Goal: Transaction & Acquisition: Purchase product/service

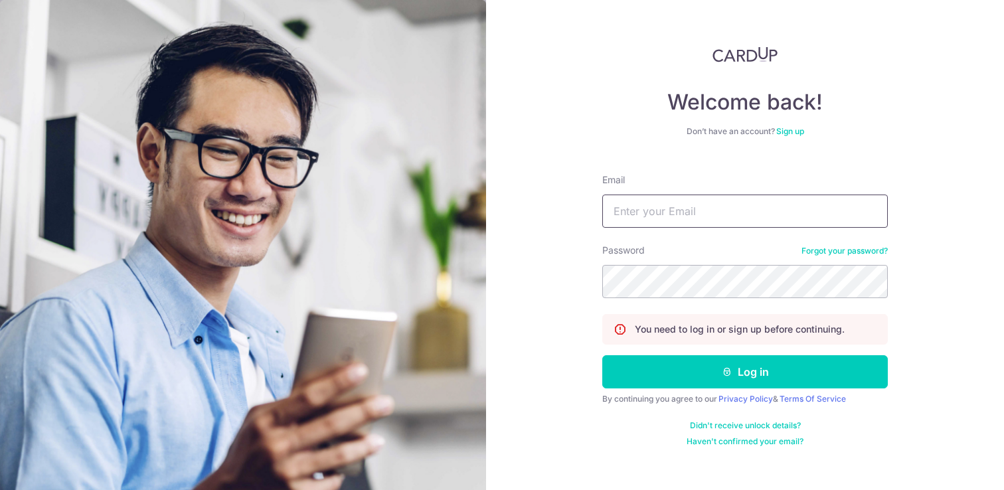
click at [706, 212] on input "Email" at bounding box center [744, 211] width 285 height 33
type input "shilton.j.salindeho@gmail.com"
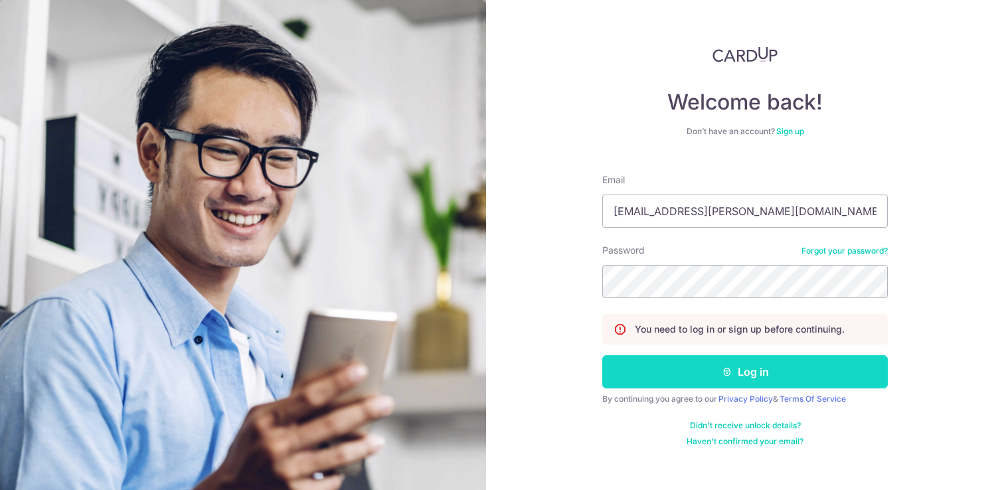
click at [734, 373] on button "Log in" at bounding box center [744, 371] width 285 height 33
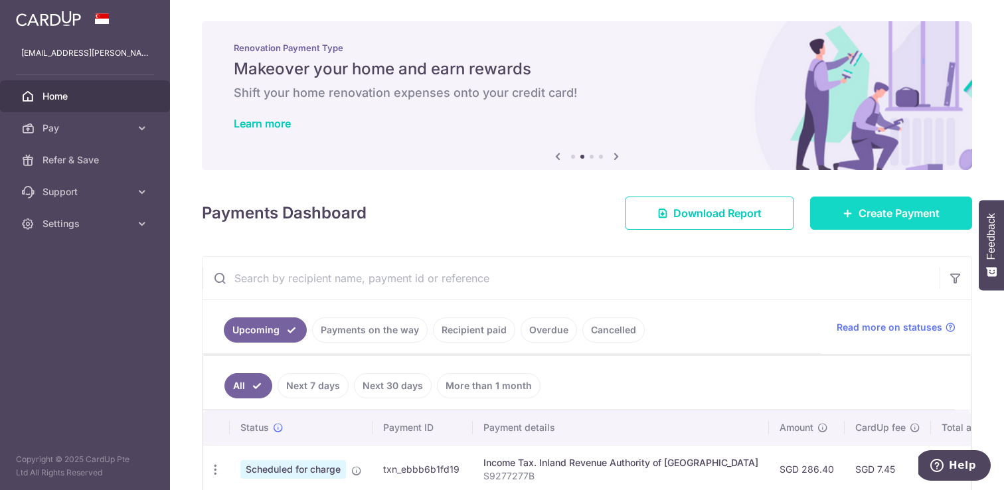
click at [883, 212] on span "Create Payment" at bounding box center [898, 213] width 81 height 16
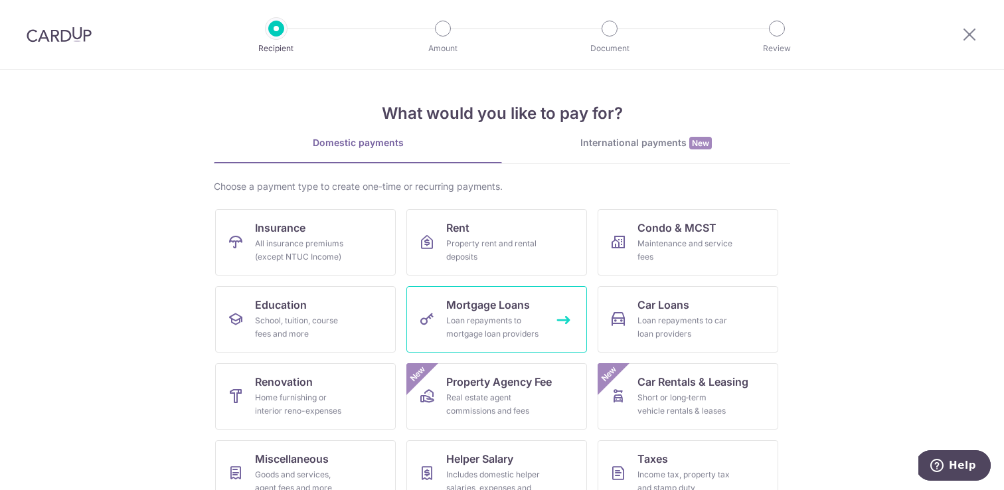
click at [498, 327] on div "Loan repayments to mortgage loan providers" at bounding box center [494, 327] width 96 height 27
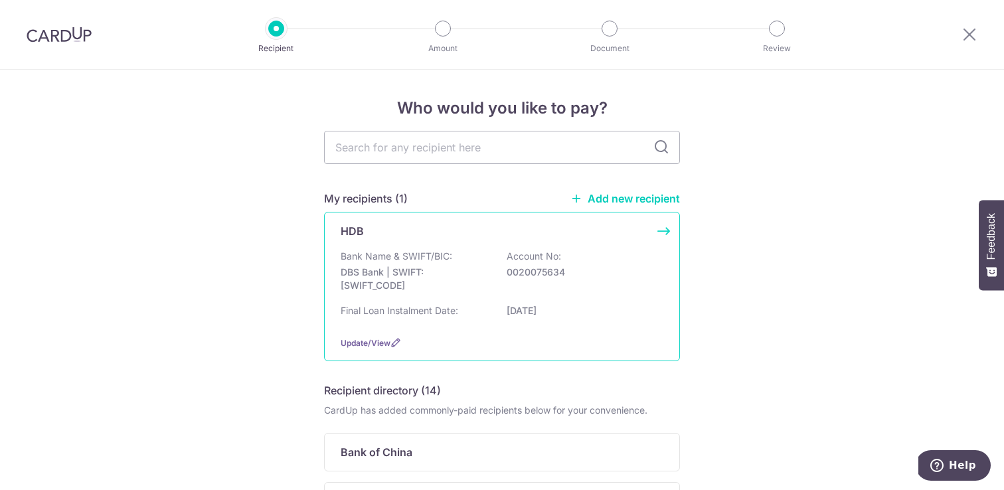
click at [443, 247] on div "HDB Bank Name & SWIFT/BIC: DBS Bank | SWIFT: DBSSSGSGXXX Account No: 0020075634…" at bounding box center [502, 286] width 356 height 149
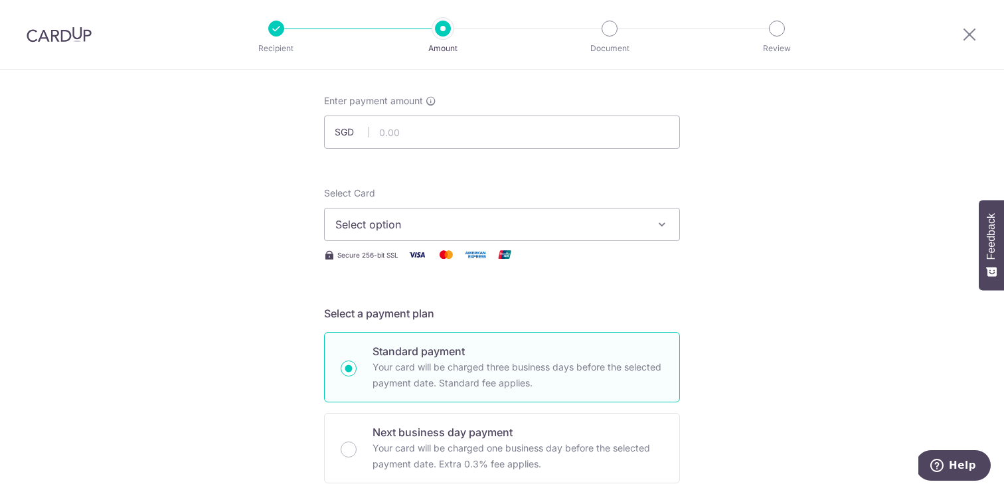
scroll to position [83, 0]
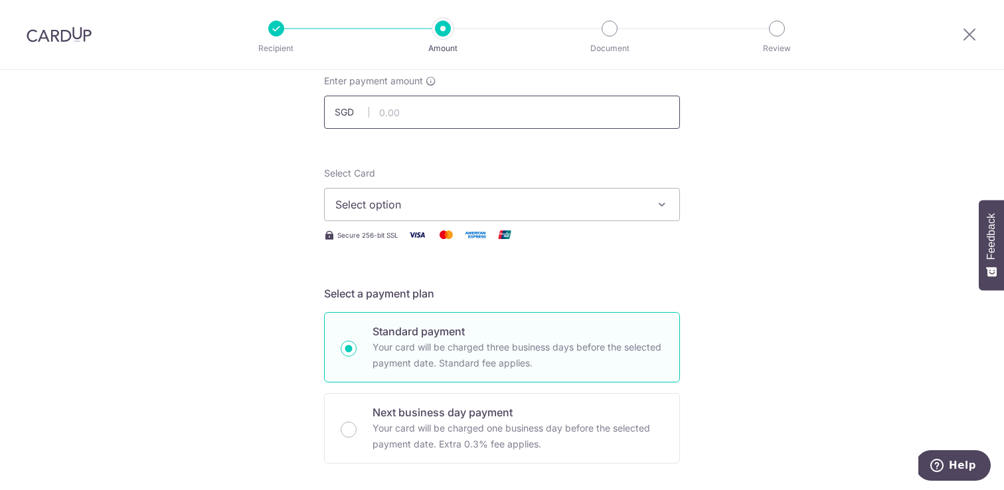
click at [427, 116] on input "text" at bounding box center [502, 112] width 356 height 33
click at [448, 105] on input "text" at bounding box center [502, 112] width 356 height 33
type input "376.00"
click at [472, 195] on button "Select option" at bounding box center [502, 204] width 356 height 33
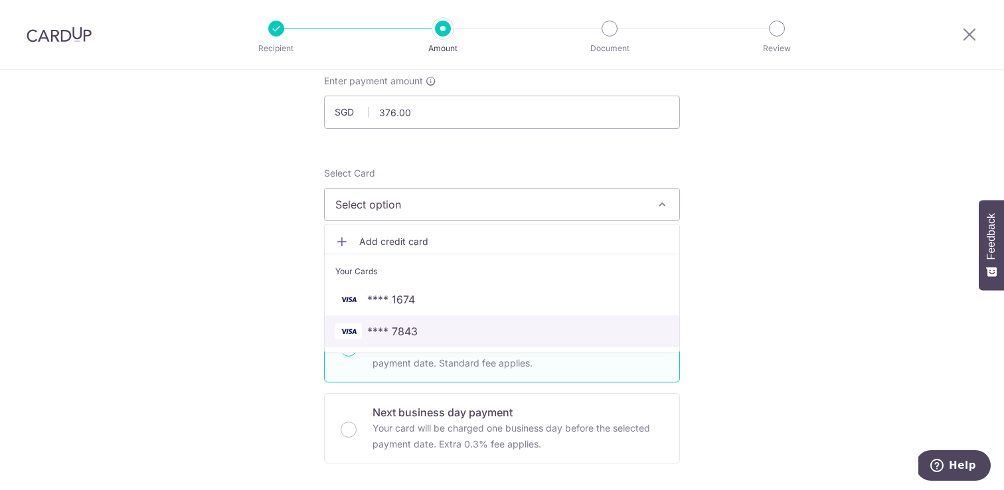
click at [426, 335] on span "**** 7843" at bounding box center [501, 331] width 333 height 16
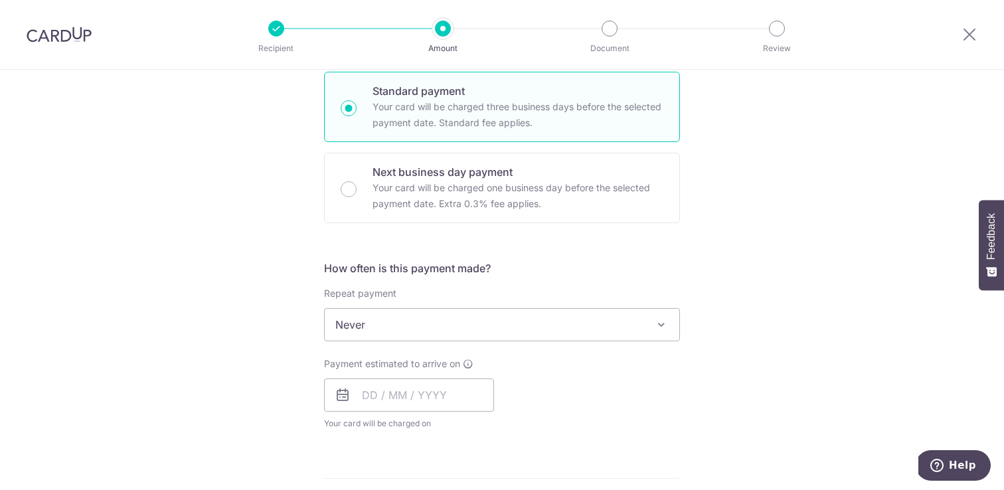
scroll to position [390, 0]
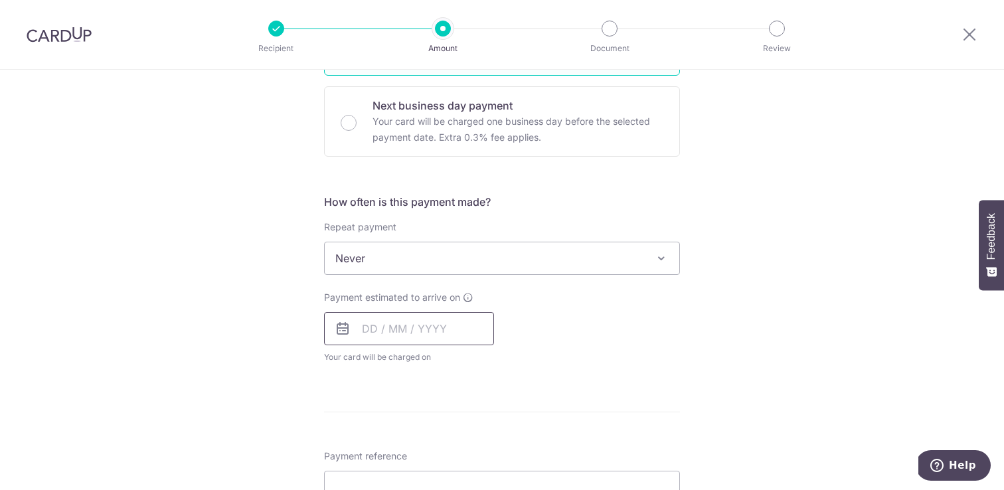
click at [375, 333] on input "text" at bounding box center [409, 328] width 170 height 33
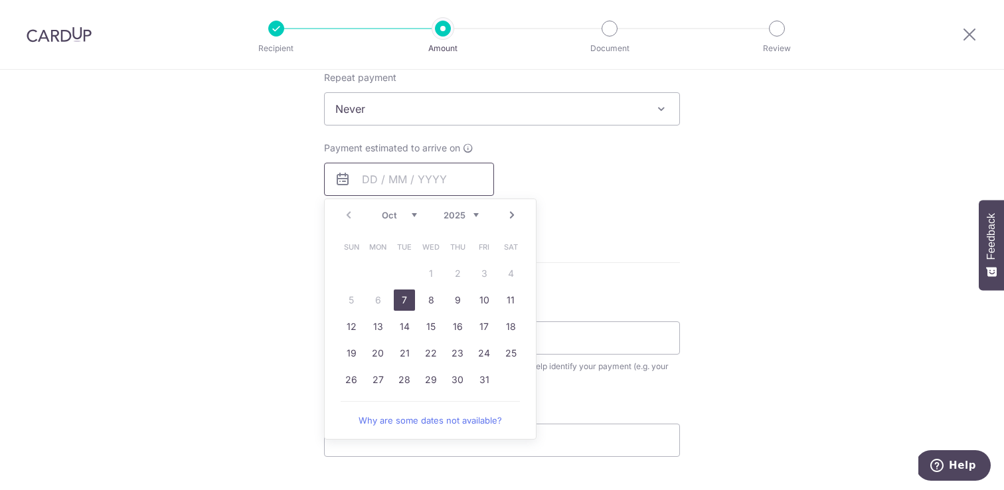
scroll to position [586, 0]
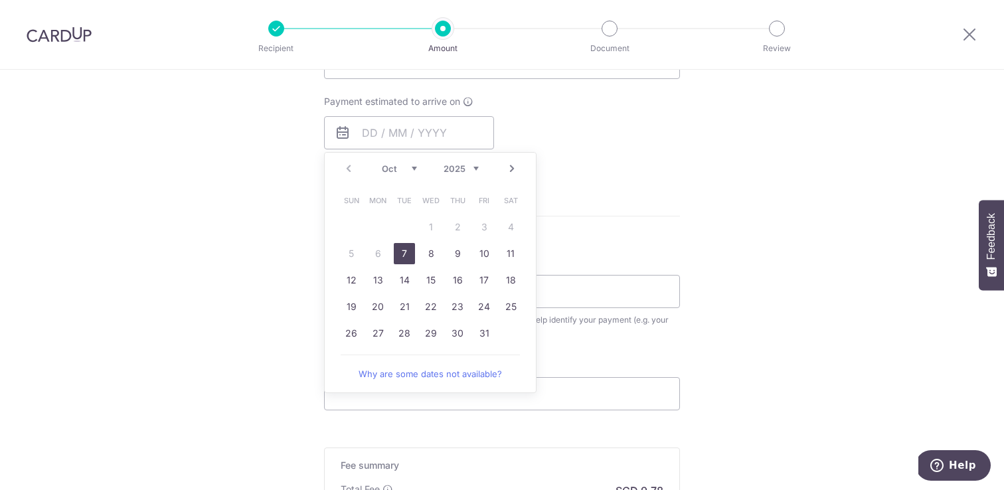
click at [404, 253] on link "7" at bounding box center [404, 253] width 21 height 21
type input "07/10/2025"
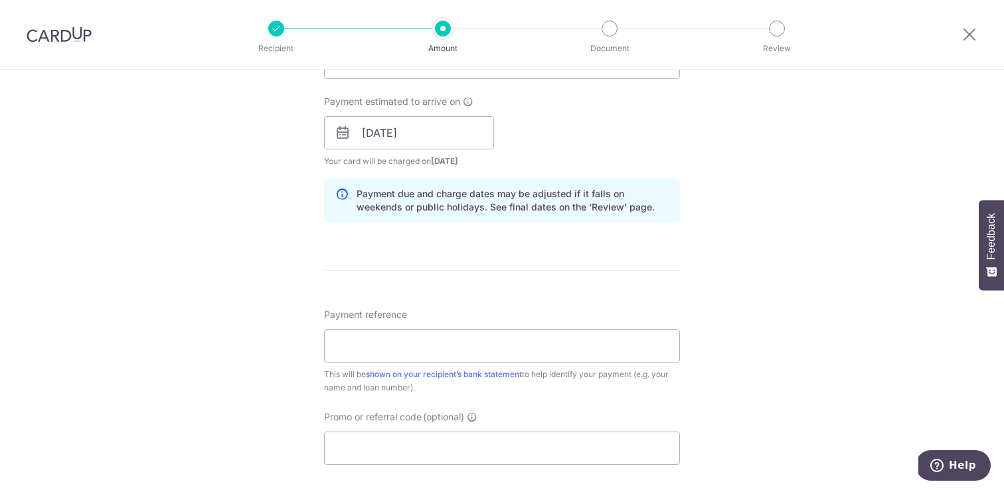
click at [671, 177] on div "How often is this payment made? Repeat payment Never Every week Every month Eve…" at bounding box center [502, 115] width 356 height 235
click at [399, 360] on input "Payment reference" at bounding box center [502, 345] width 356 height 33
paste input "9022-0136-3-36"
type input "9022-0136-3-36"
click at [393, 465] on form "Enter payment amount SGD 376.00 376.00 Select Card **** 7843 Add credit card Yo…" at bounding box center [502, 124] width 356 height 1105
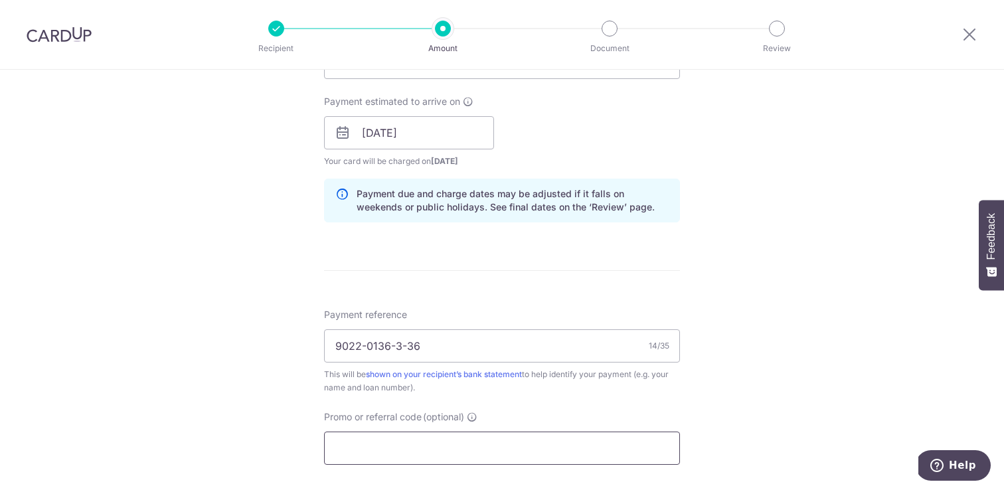
click at [377, 449] on input "Promo or referral code (optional)" at bounding box center [502, 448] width 356 height 33
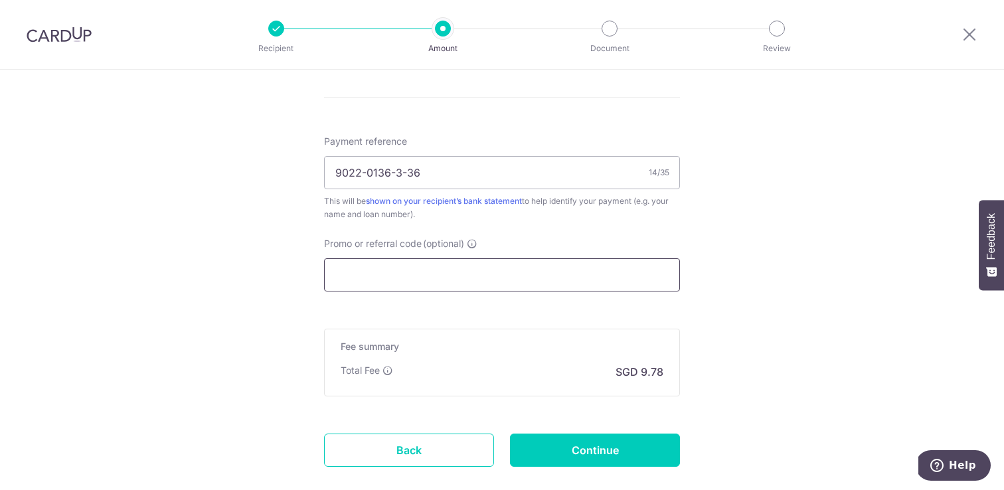
scroll to position [835, 0]
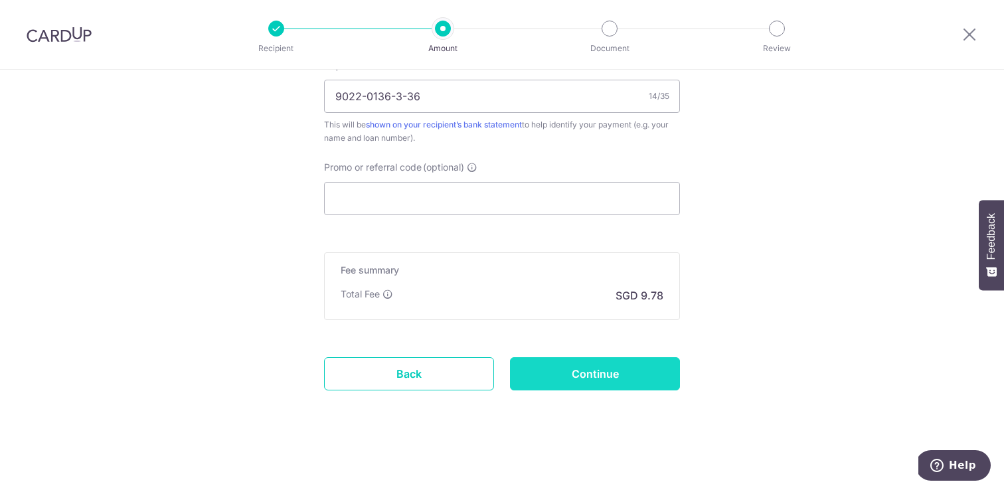
click at [590, 372] on input "Continue" at bounding box center [595, 373] width 170 height 33
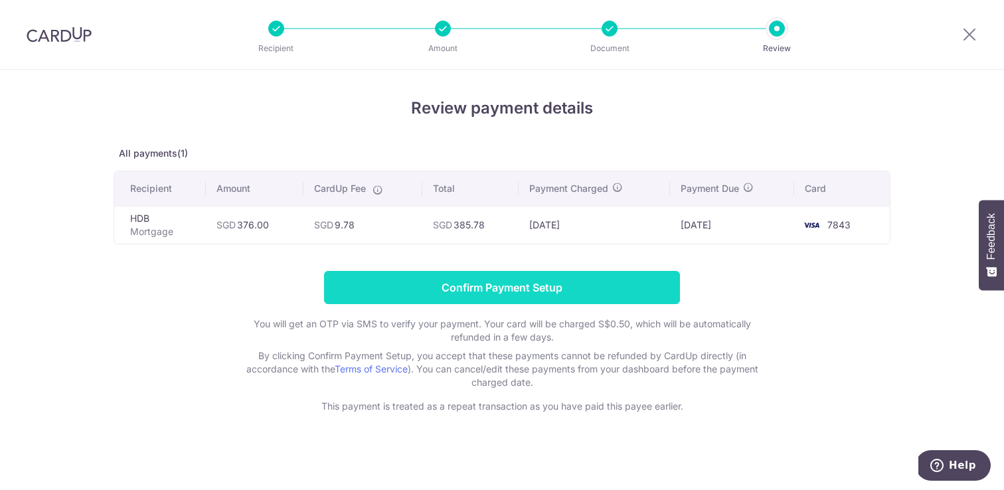
click at [563, 289] on input "Confirm Payment Setup" at bounding box center [502, 287] width 356 height 33
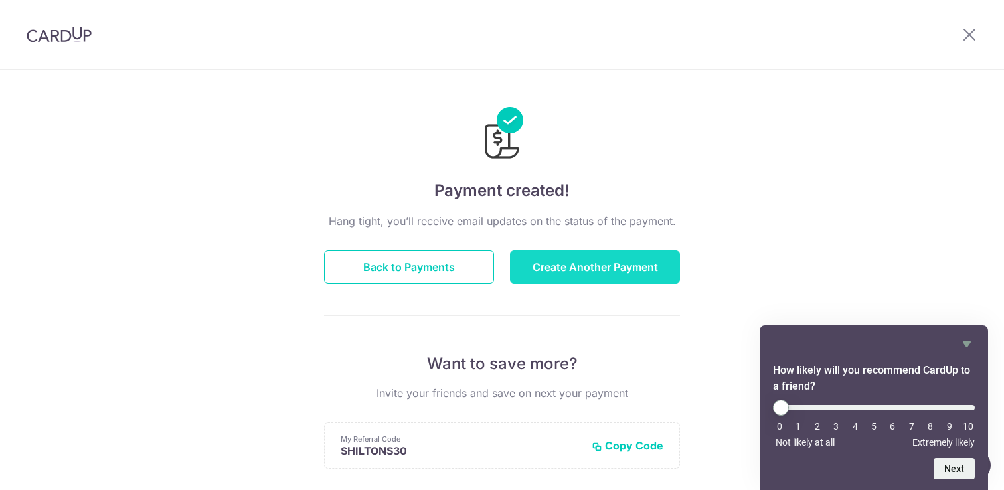
click at [645, 268] on button "Create Another Payment" at bounding box center [595, 266] width 170 height 33
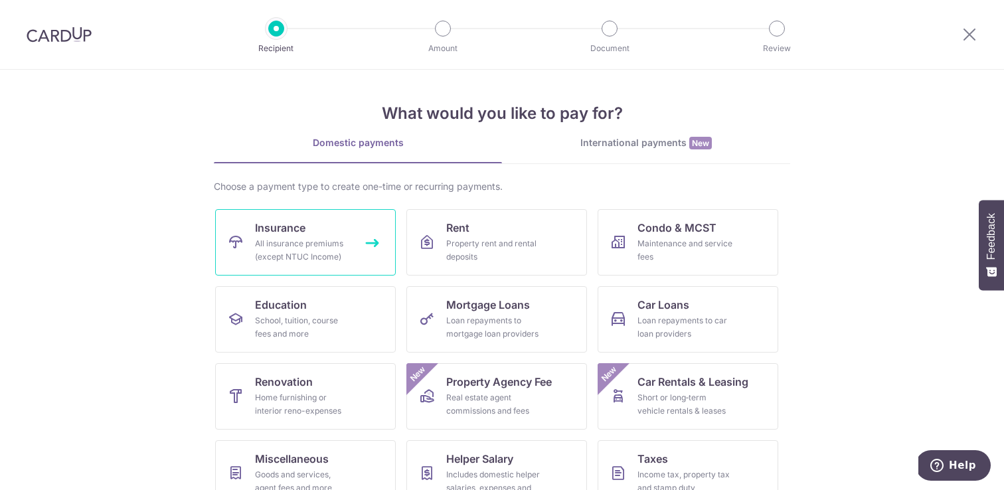
click at [301, 231] on span "Insurance" at bounding box center [280, 228] width 50 height 16
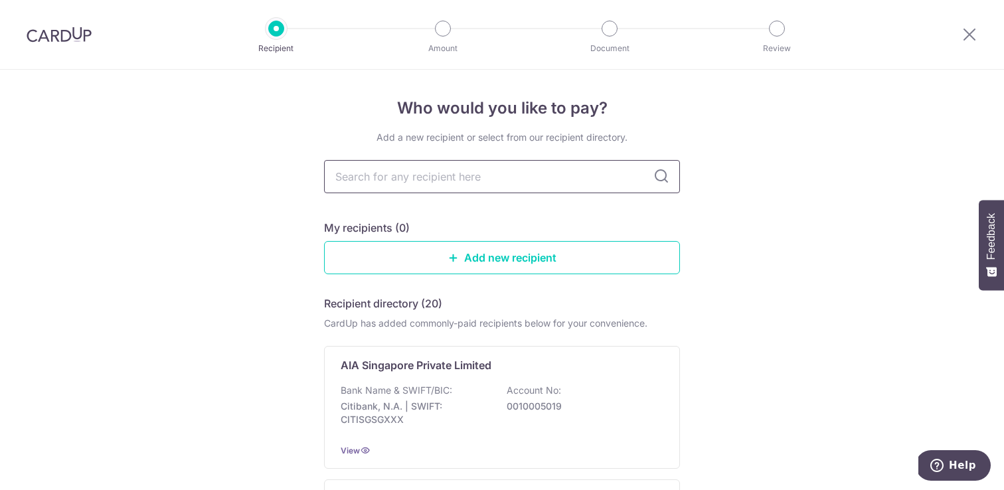
click at [449, 184] on input "text" at bounding box center [502, 176] width 356 height 33
click at [402, 184] on input "text" at bounding box center [502, 176] width 356 height 33
type input "manulife"
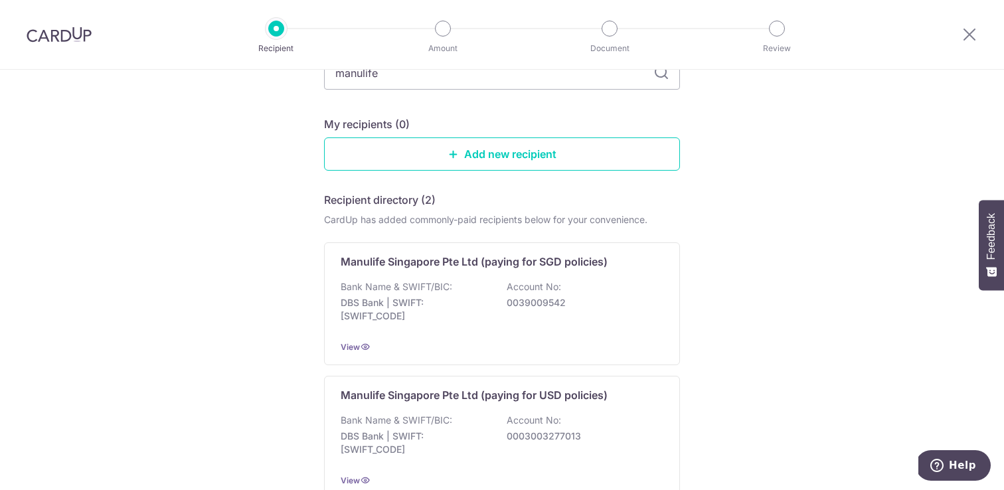
scroll to position [153, 0]
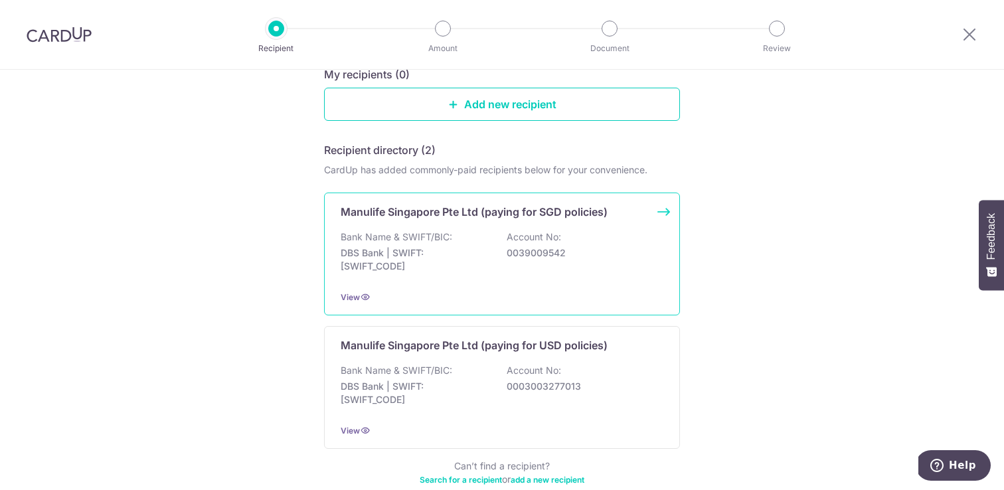
click at [372, 286] on div "Manulife Singapore Pte Ltd (paying for SGD policies) Bank Name & SWIFT/BIC: DBS…" at bounding box center [502, 254] width 356 height 123
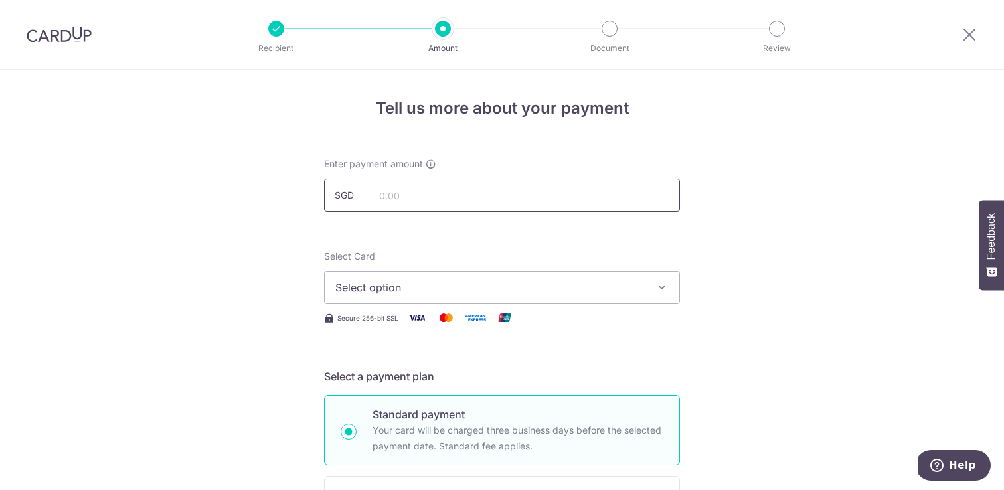
click at [417, 200] on input "text" at bounding box center [502, 195] width 356 height 33
paste input "1470795802"
drag, startPoint x: 387, startPoint y: 194, endPoint x: 406, endPoint y: 216, distance: 29.2
click at [387, 197] on input "0.24" at bounding box center [502, 193] width 356 height 33
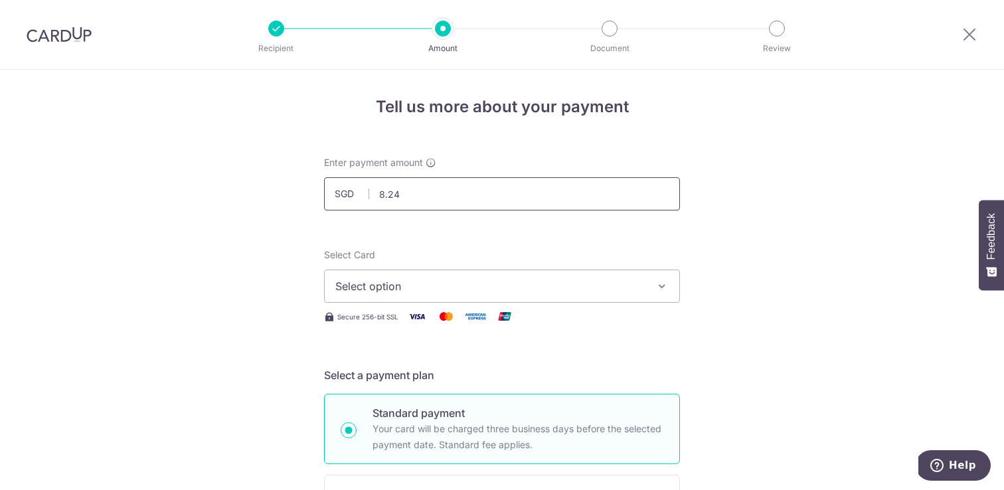
type input "8.24"
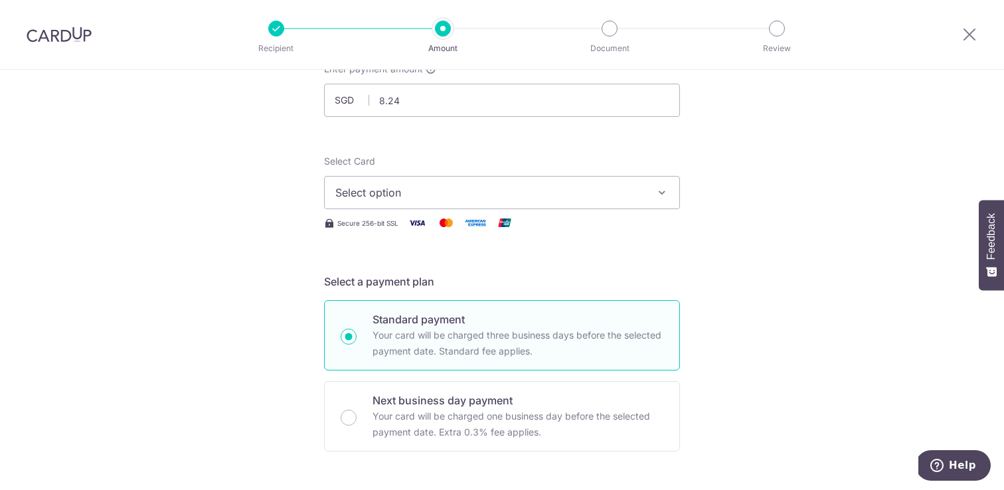
scroll to position [96, 0]
click at [372, 192] on span "Select option" at bounding box center [489, 191] width 309 height 16
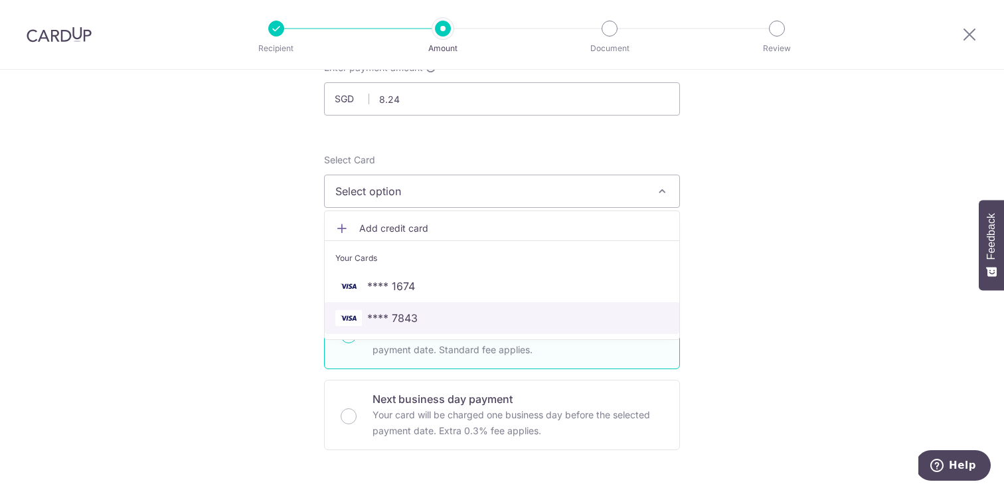
click at [377, 311] on span "**** 7843" at bounding box center [392, 318] width 50 height 16
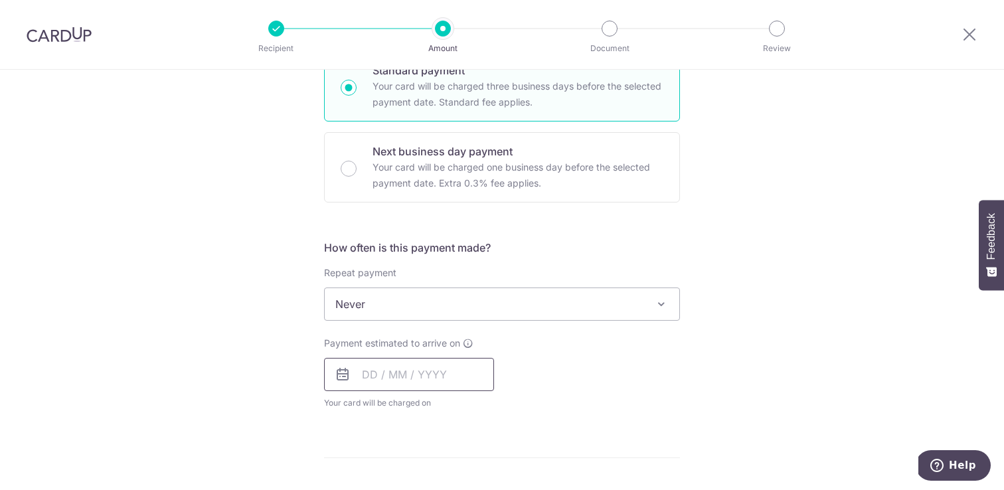
scroll to position [384, 0]
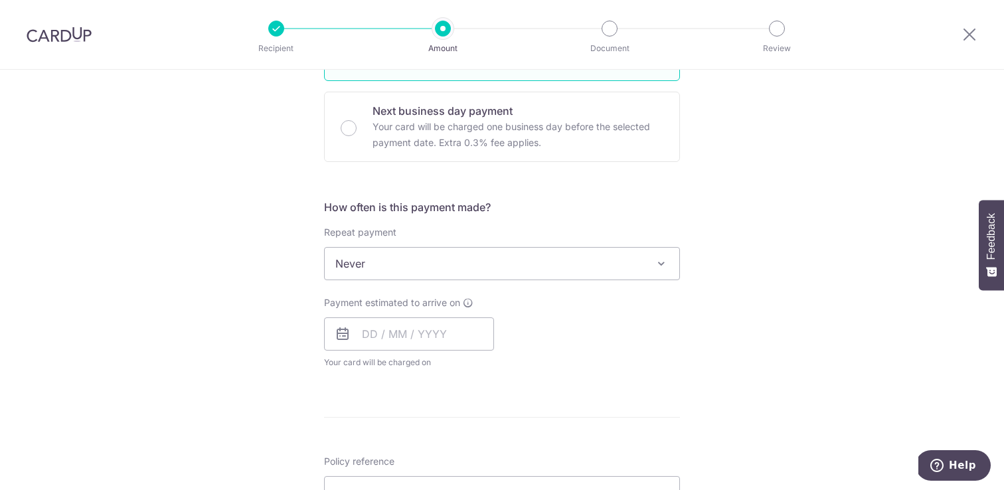
click at [407, 263] on span "Never" at bounding box center [502, 264] width 355 height 32
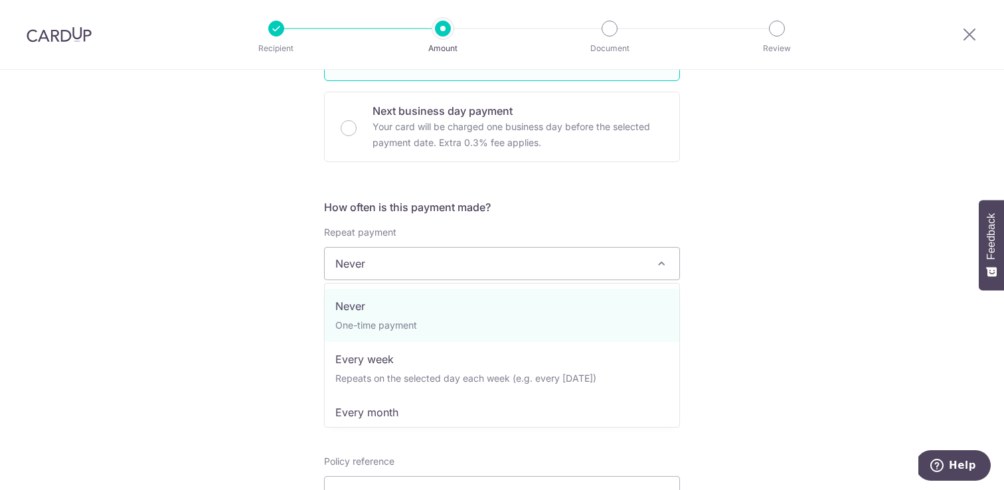
click at [266, 290] on div "Tell us more about your payment Enter payment amount SGD 8.24 8.24 Select Card …" at bounding box center [502, 312] width 1004 height 1255
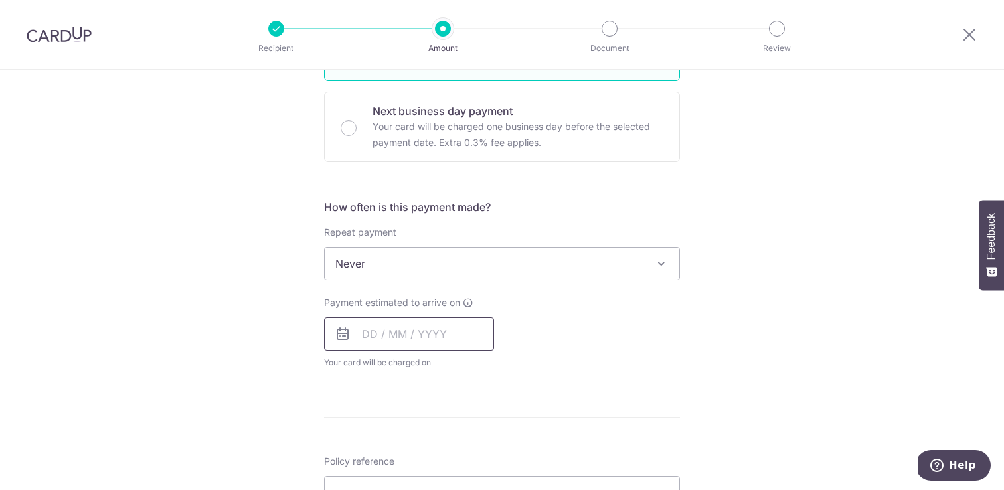
click at [366, 317] on input "text" at bounding box center [409, 333] width 170 height 33
click at [412, 455] on link "7" at bounding box center [404, 454] width 21 height 21
type input "07/10/2025"
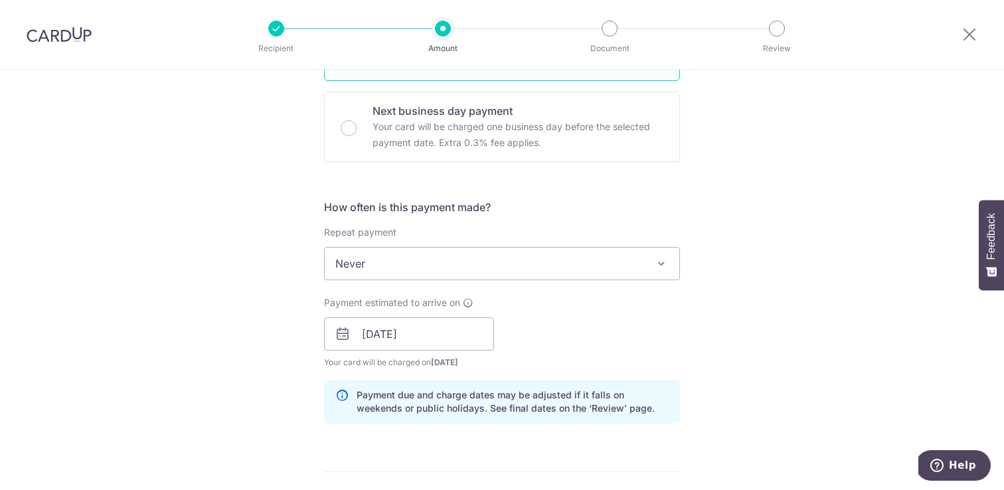
click at [260, 341] on div "Tell us more about your payment Enter payment amount SGD 8.24 8.24 Select Card …" at bounding box center [502, 340] width 1004 height 1310
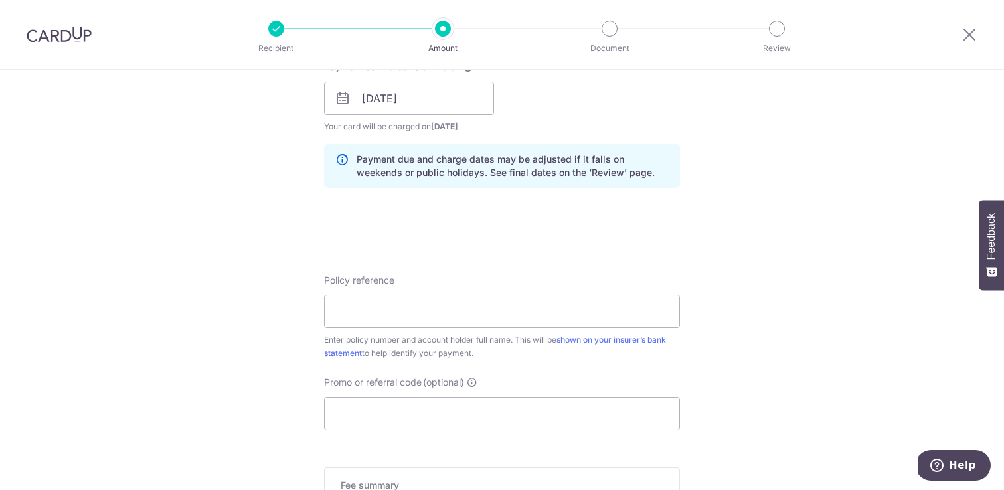
scroll to position [667, 0]
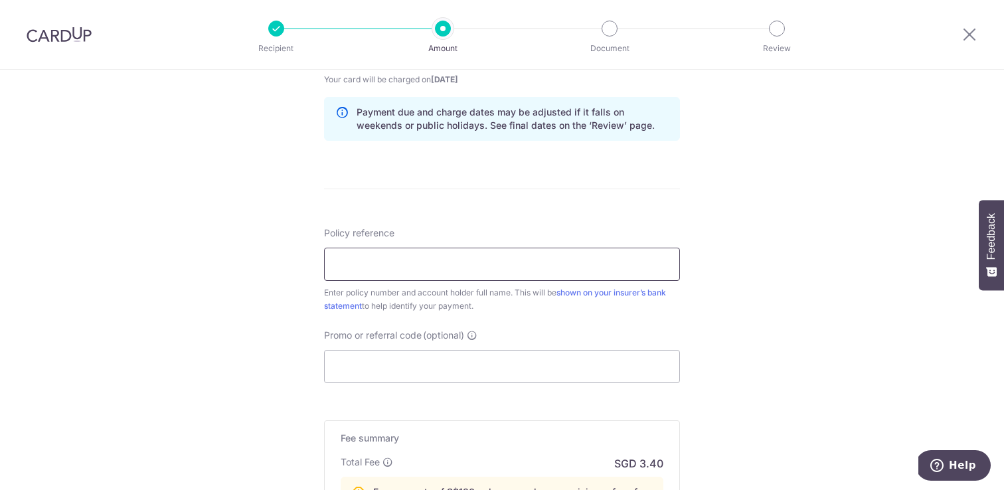
click at [426, 248] on input "Policy reference" at bounding box center [502, 264] width 356 height 33
paste input "1470795802"
type input "1470795802 Shilton Jonatan S"
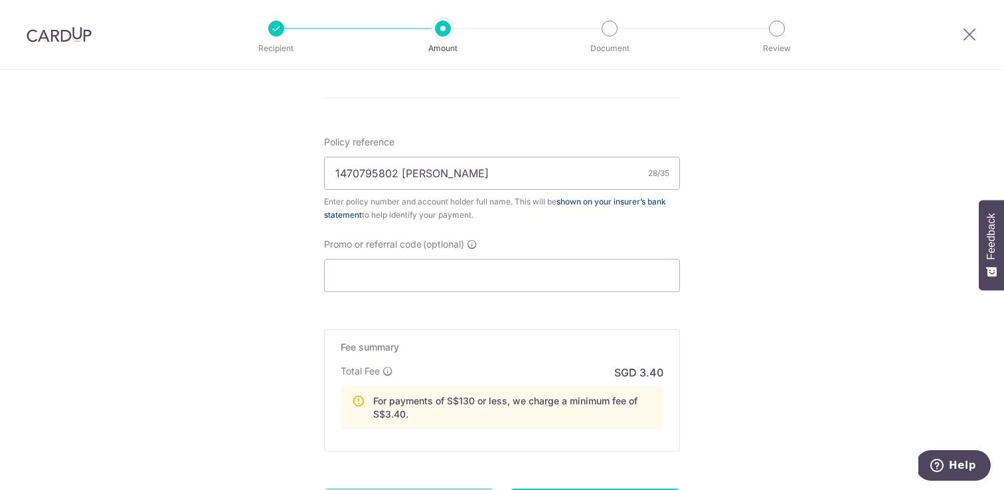
scroll to position [890, 0]
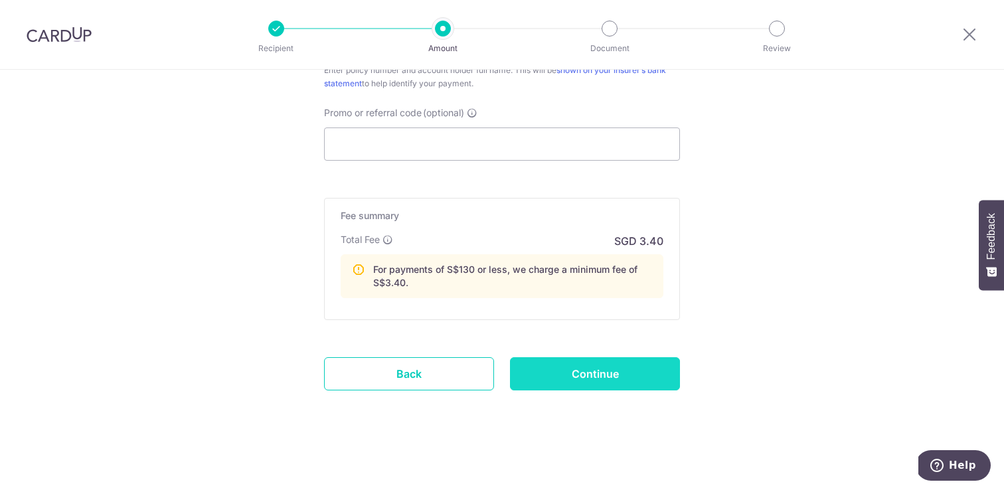
click at [590, 374] on input "Continue" at bounding box center [595, 373] width 170 height 33
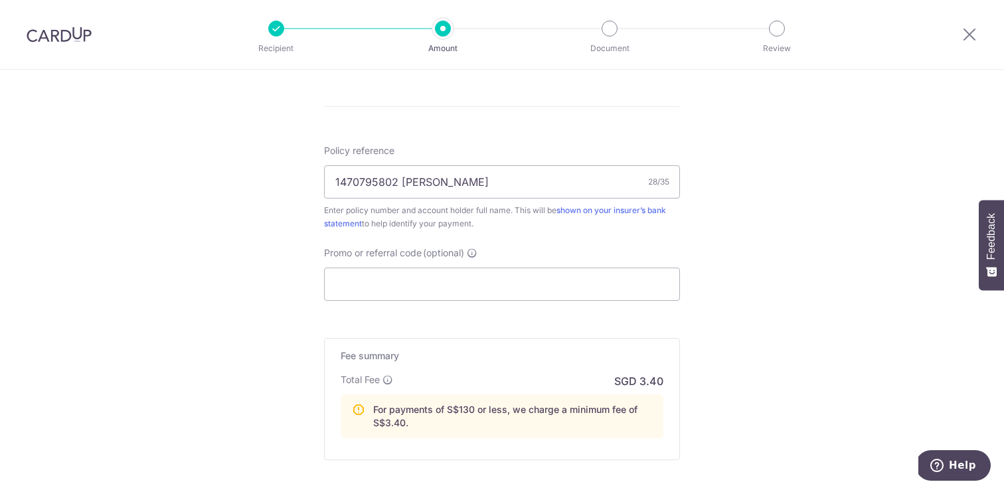
scroll to position [748, 0]
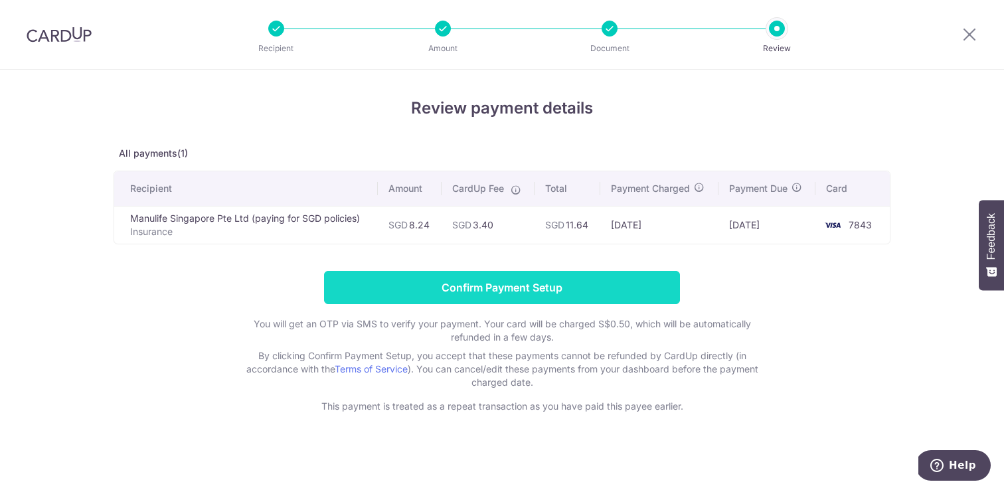
click at [492, 281] on input "Confirm Payment Setup" at bounding box center [502, 287] width 356 height 33
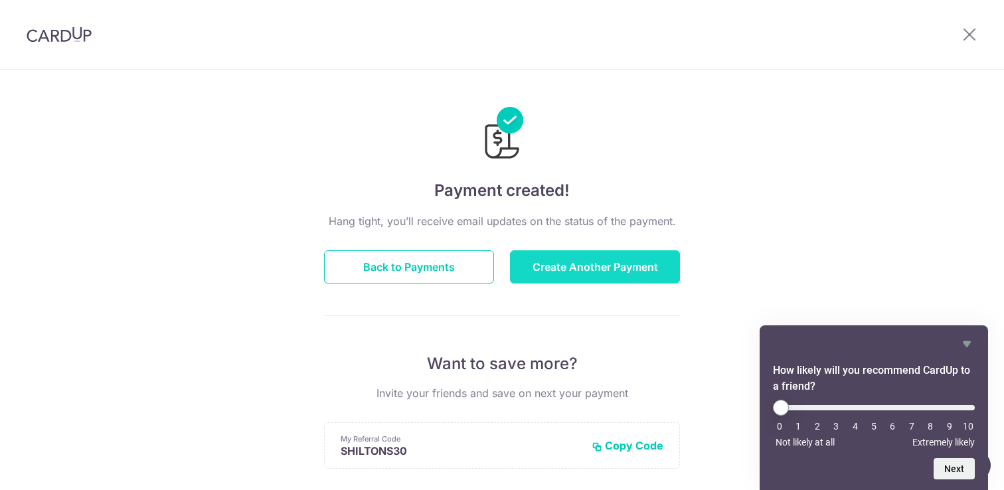
click at [581, 274] on button "Create Another Payment" at bounding box center [595, 266] width 170 height 33
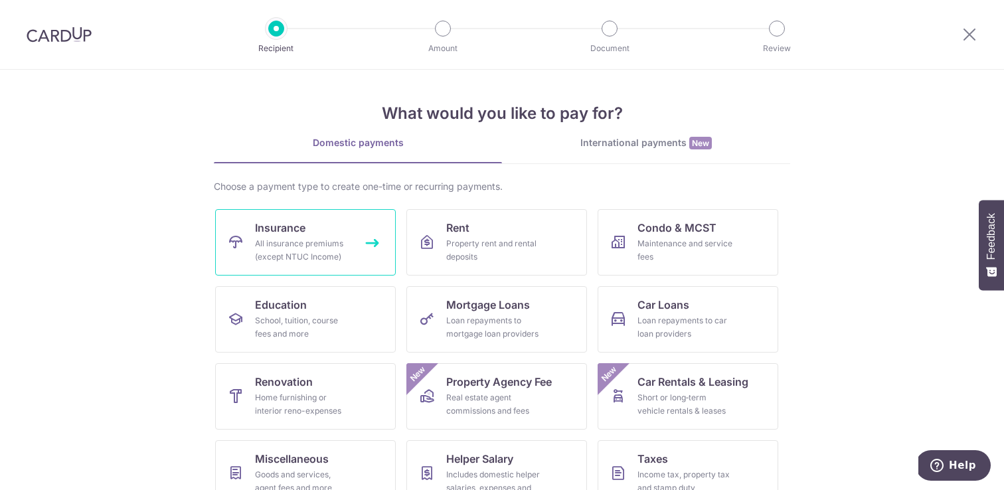
click at [321, 238] on div "All insurance premiums (except NTUC Income)" at bounding box center [303, 250] width 96 height 27
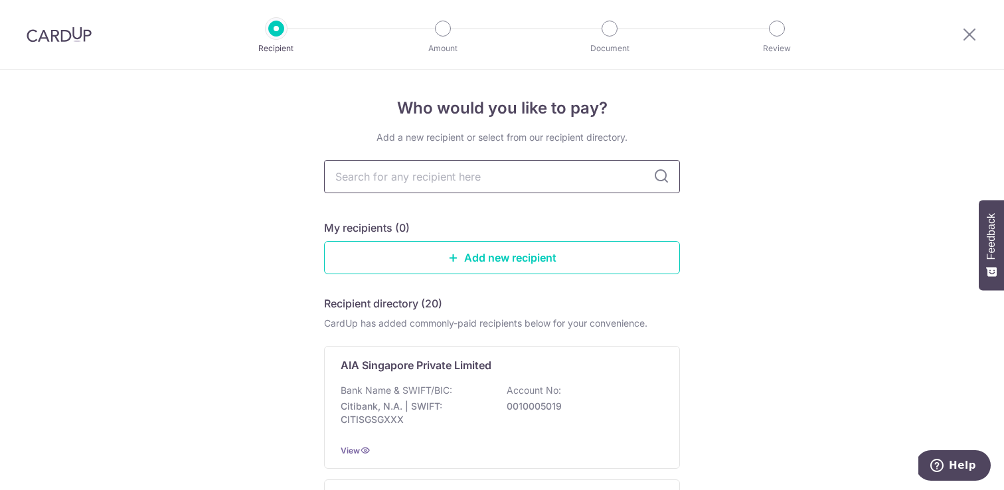
click at [412, 177] on input "text" at bounding box center [502, 176] width 356 height 33
type input "manulife"
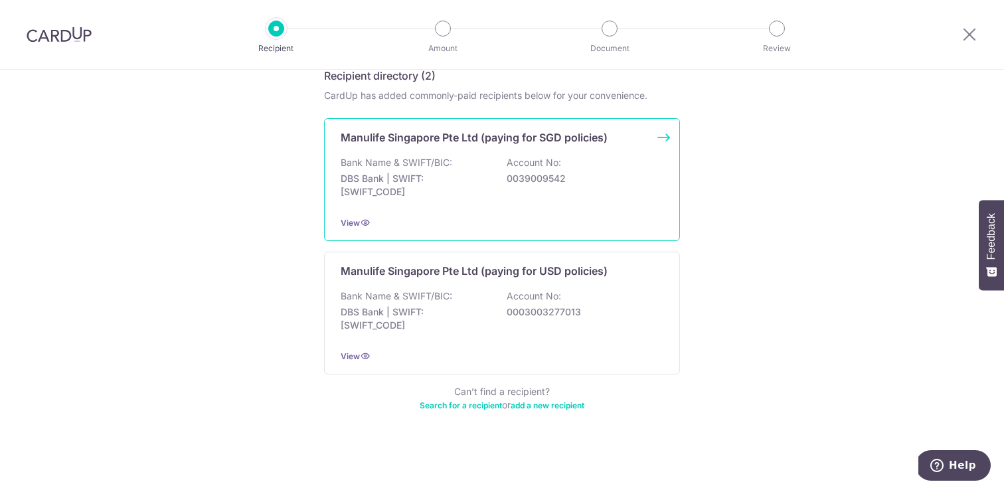
click at [516, 183] on p "0039009542" at bounding box center [581, 178] width 149 height 13
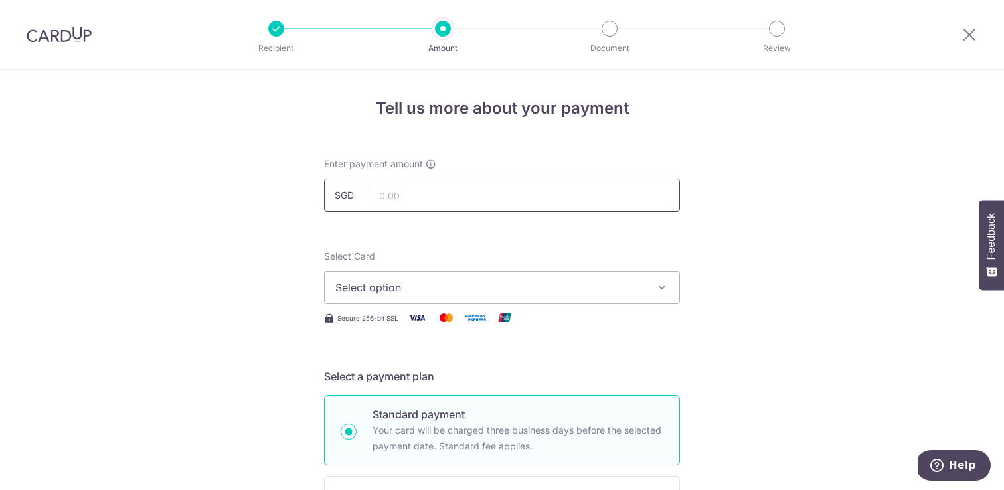
click at [486, 200] on input "text" at bounding box center [502, 195] width 356 height 33
type input "25.73"
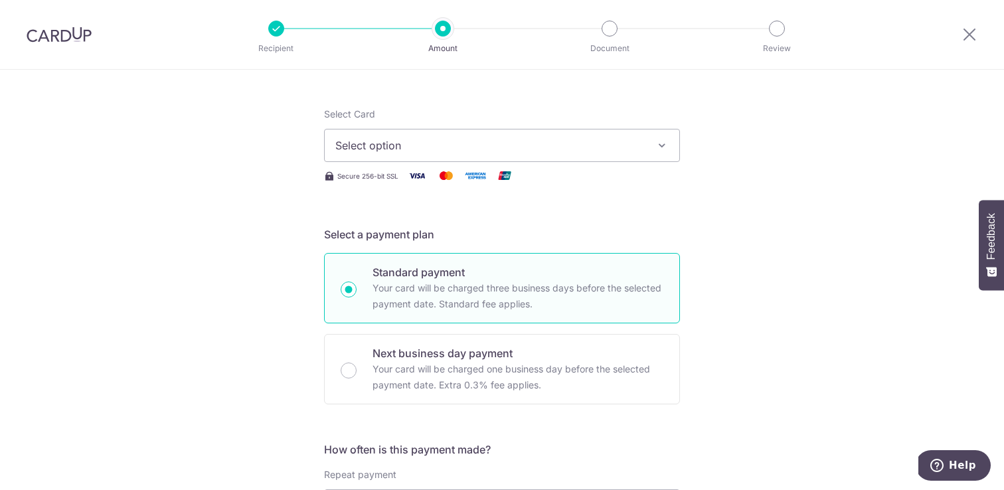
scroll to position [159, 0]
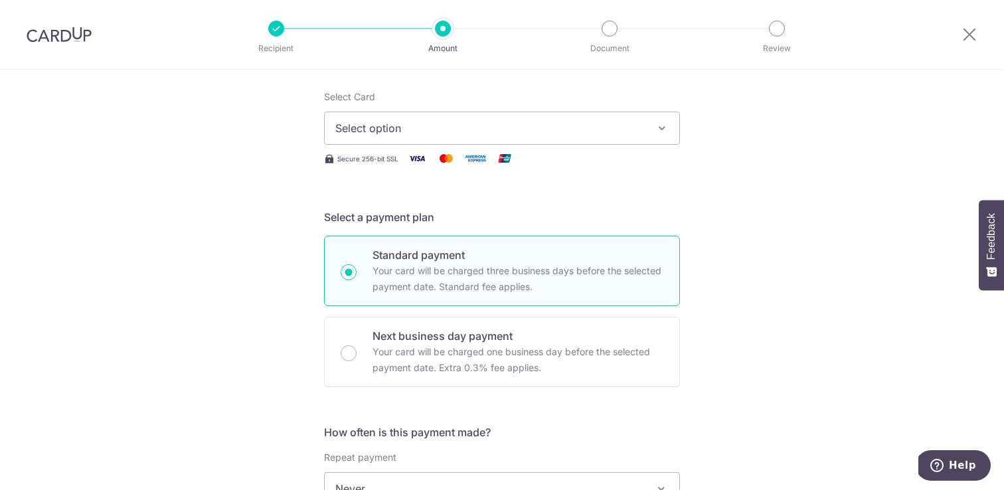
click at [421, 102] on div "Select Card Select option Add credit card Your Cards **** 1674 **** 7843" at bounding box center [502, 117] width 356 height 54
click at [421, 121] on span "Select option" at bounding box center [489, 128] width 309 height 16
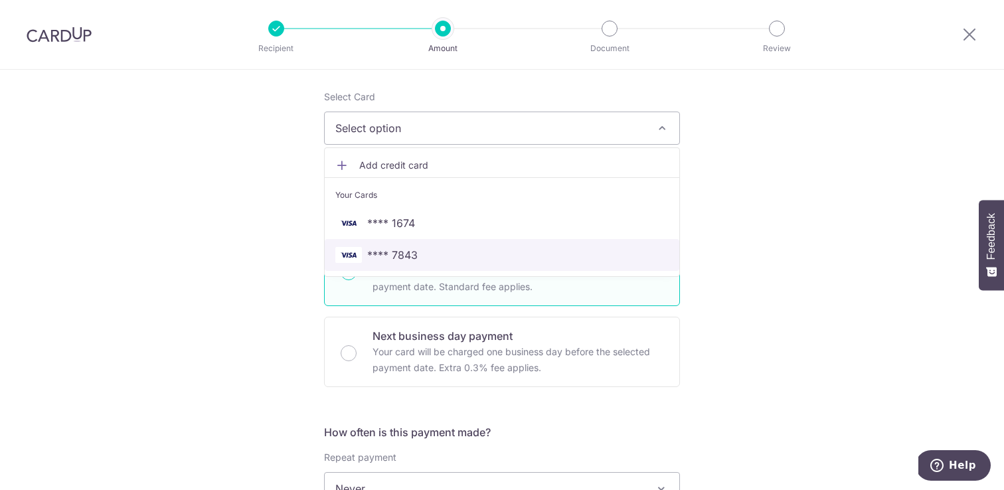
click at [418, 250] on span "**** 7843" at bounding box center [501, 255] width 333 height 16
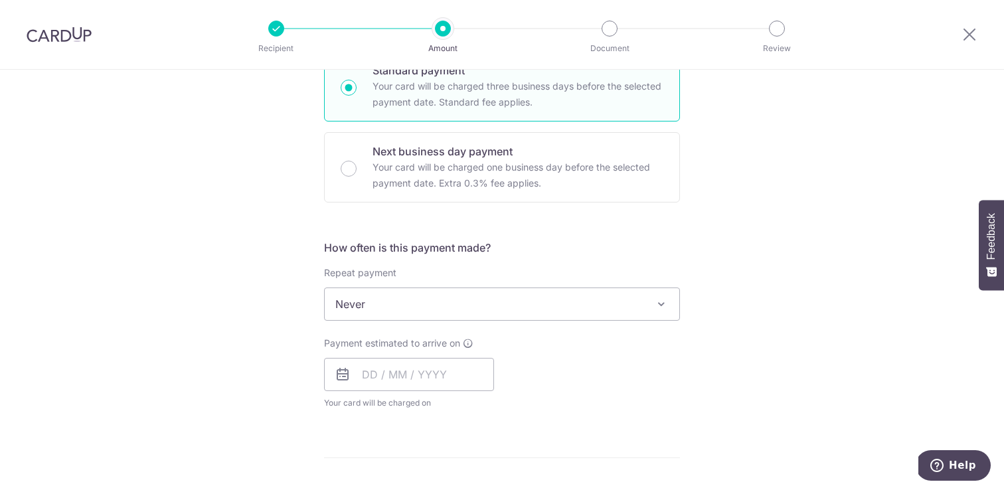
click at [375, 309] on span "Never" at bounding box center [502, 304] width 355 height 32
click at [363, 380] on input "text" at bounding box center [409, 374] width 170 height 33
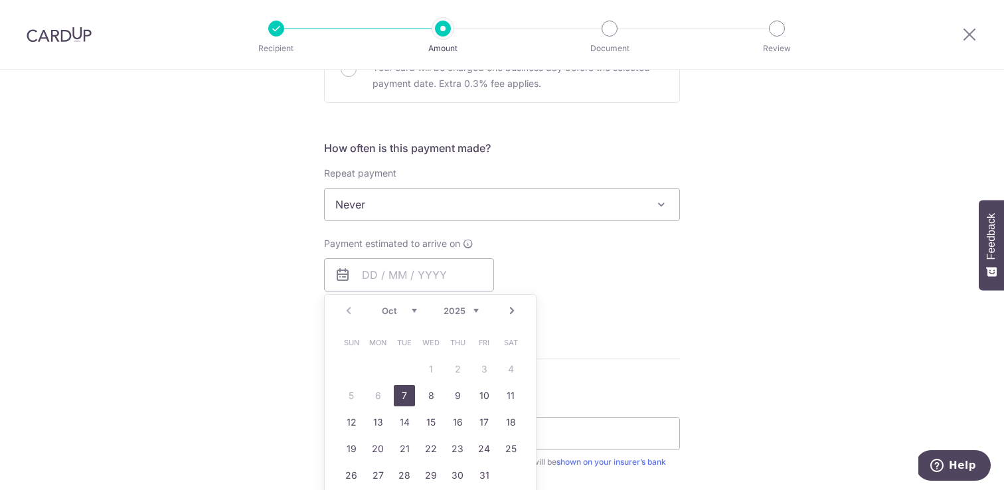
click at [407, 392] on link "7" at bounding box center [404, 395] width 21 height 21
type input "07/10/2025"
click at [144, 390] on div "Tell us more about your payment Enter payment amount SGD 25.73 25.73 Select Car…" at bounding box center [502, 253] width 1004 height 1255
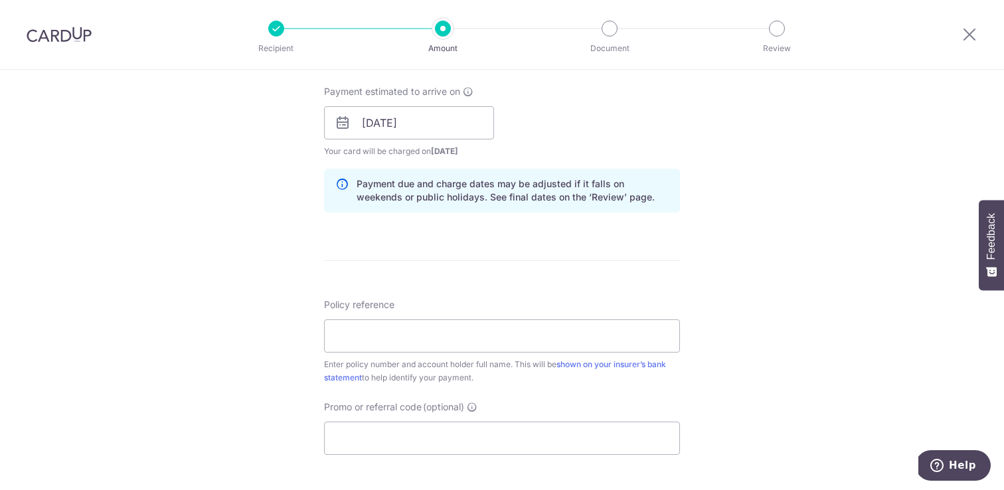
scroll to position [679, 0]
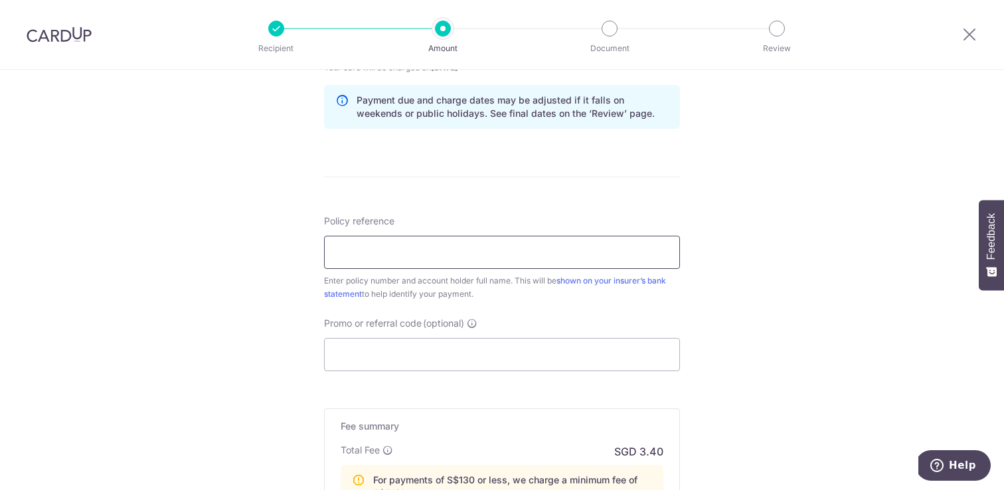
click at [360, 261] on input "Policy reference" at bounding box center [502, 252] width 356 height 33
paste input "1492487180"
type input "1492487180 Shilton Jonatan S"
click at [409, 355] on input "Promo or referral code (optional)" at bounding box center [502, 354] width 356 height 33
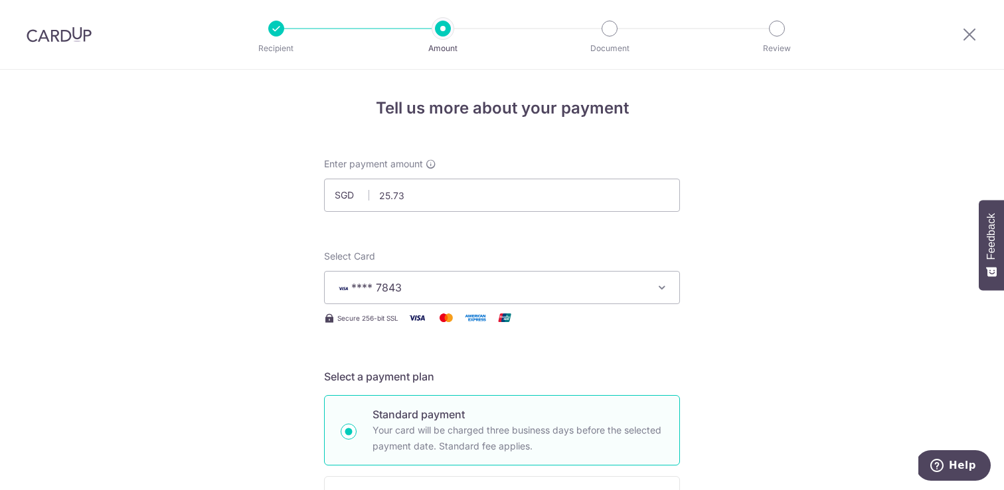
scroll to position [890, 0]
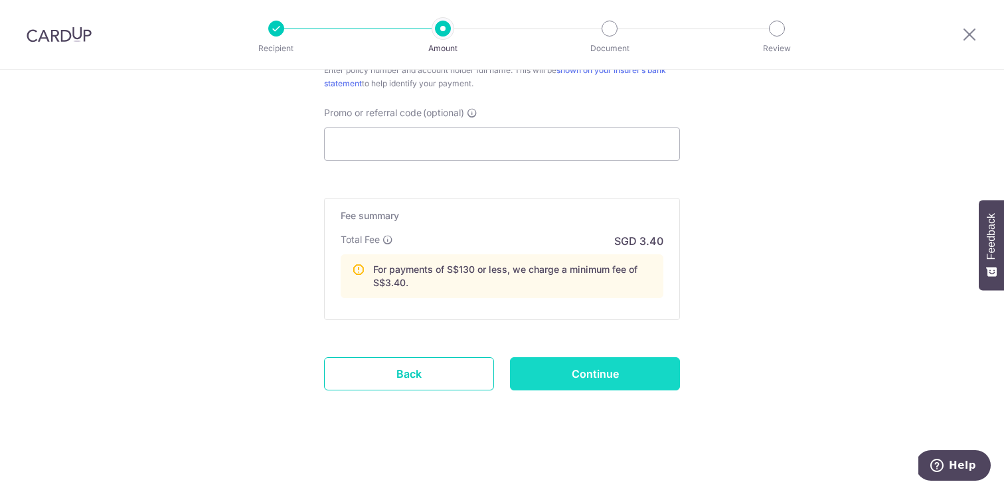
click at [608, 376] on input "Continue" at bounding box center [595, 373] width 170 height 33
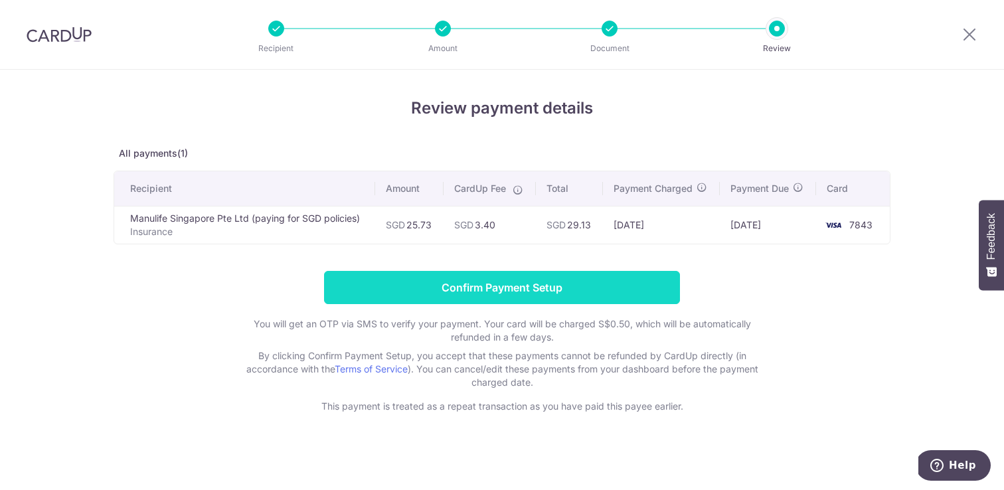
click at [537, 292] on input "Confirm Payment Setup" at bounding box center [502, 287] width 356 height 33
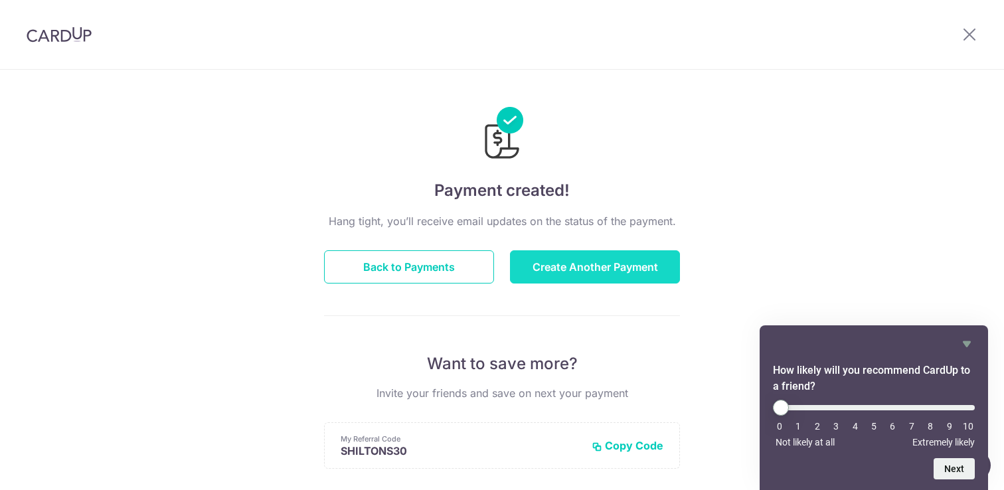
click at [580, 278] on button "Create Another Payment" at bounding box center [595, 266] width 170 height 33
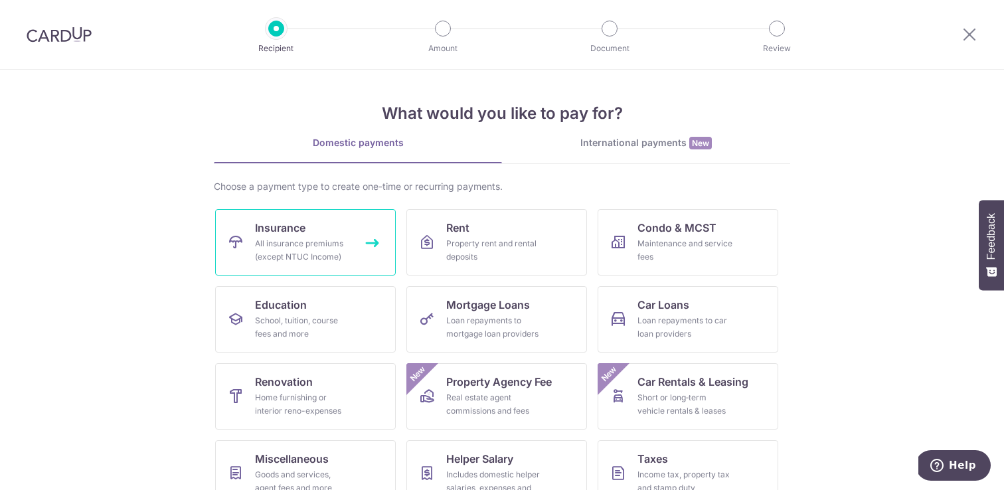
click at [269, 231] on span "Insurance" at bounding box center [280, 228] width 50 height 16
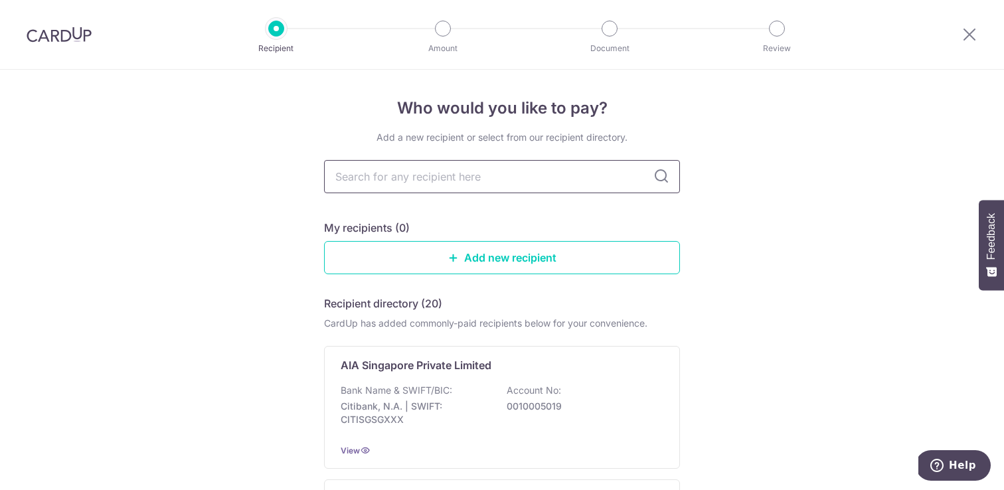
click at [382, 179] on input "text" at bounding box center [502, 176] width 356 height 33
type input "manulife"
click at [400, 358] on p "Manulife Singapore Pte Ltd (paying for SGD policies)" at bounding box center [474, 365] width 267 height 16
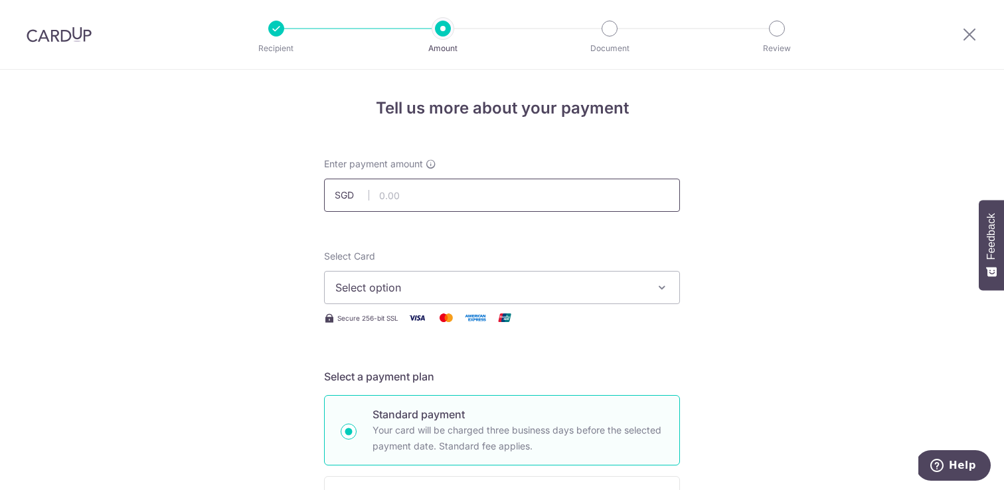
click at [434, 179] on input "text" at bounding box center [502, 195] width 356 height 33
type input "155.80"
click at [372, 301] on button "Select option" at bounding box center [502, 287] width 356 height 33
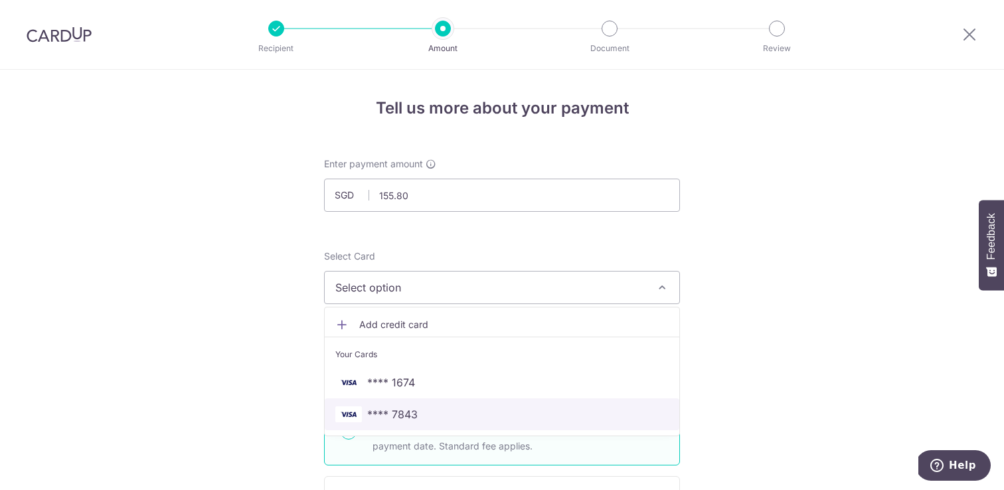
drag, startPoint x: 402, startPoint y: 407, endPoint x: 384, endPoint y: 407, distance: 18.6
click at [402, 407] on span "**** 7843" at bounding box center [392, 414] width 50 height 16
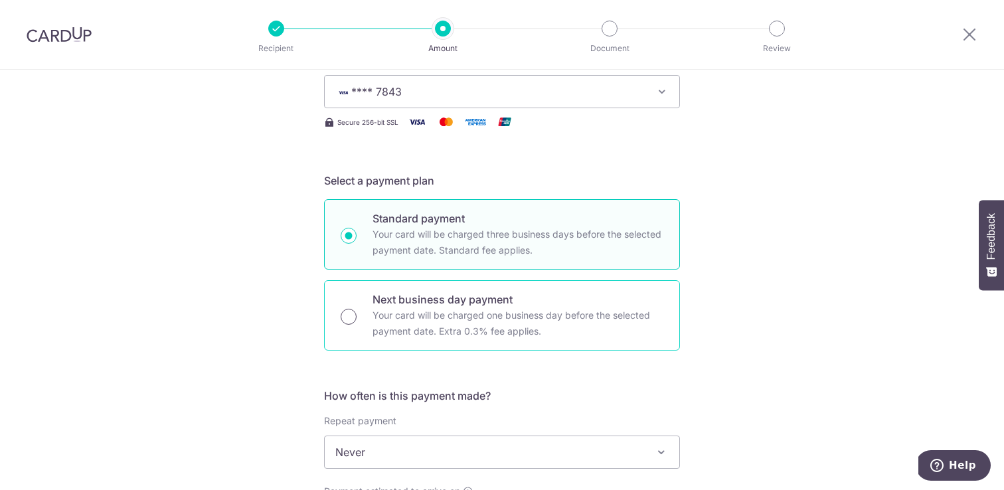
scroll to position [349, 0]
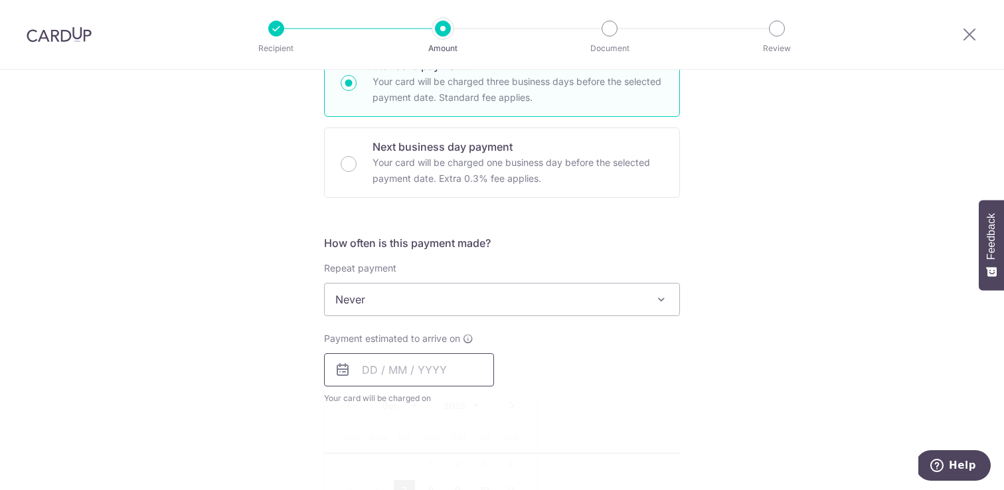
click at [367, 372] on input "text" at bounding box center [409, 369] width 170 height 33
click at [400, 484] on link "7" at bounding box center [404, 490] width 21 height 21
type input "[DATE]"
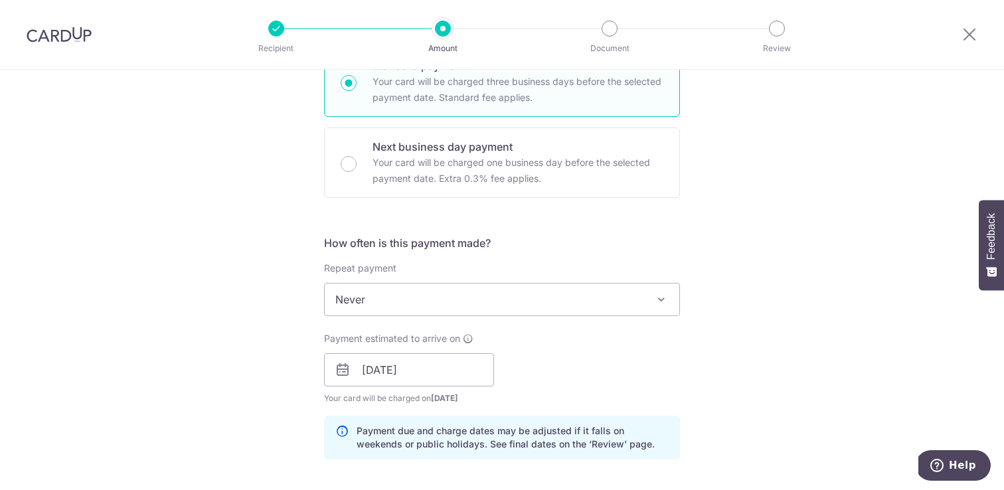
scroll to position [643, 0]
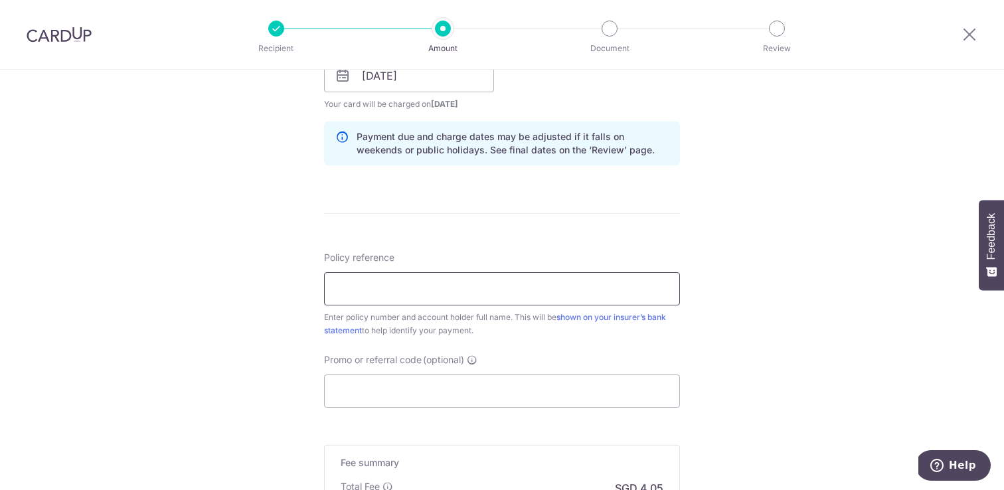
click at [387, 289] on input "Policy reference" at bounding box center [502, 288] width 356 height 33
paste input "1492487172"
type input "1492487172 Shilton Jonatan S"
click at [394, 400] on input "Promo or referral code (optional)" at bounding box center [502, 390] width 356 height 33
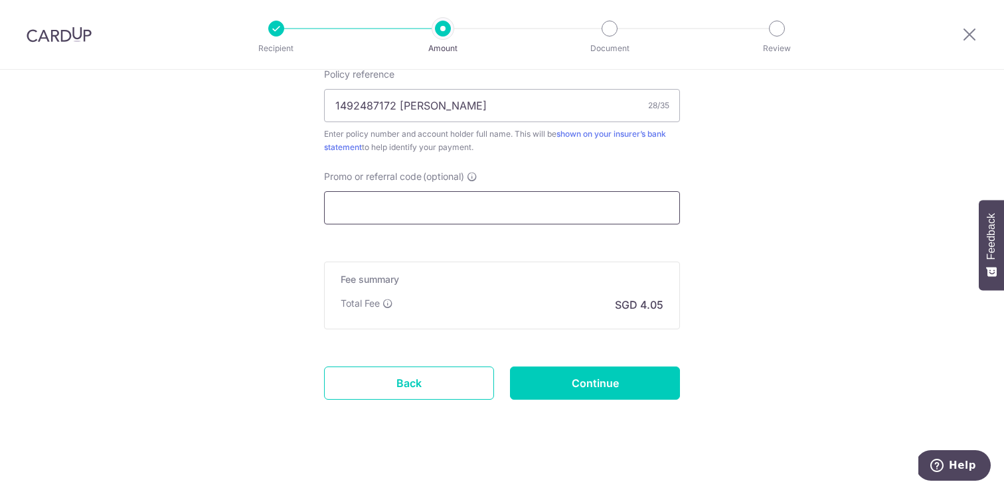
scroll to position [835, 0]
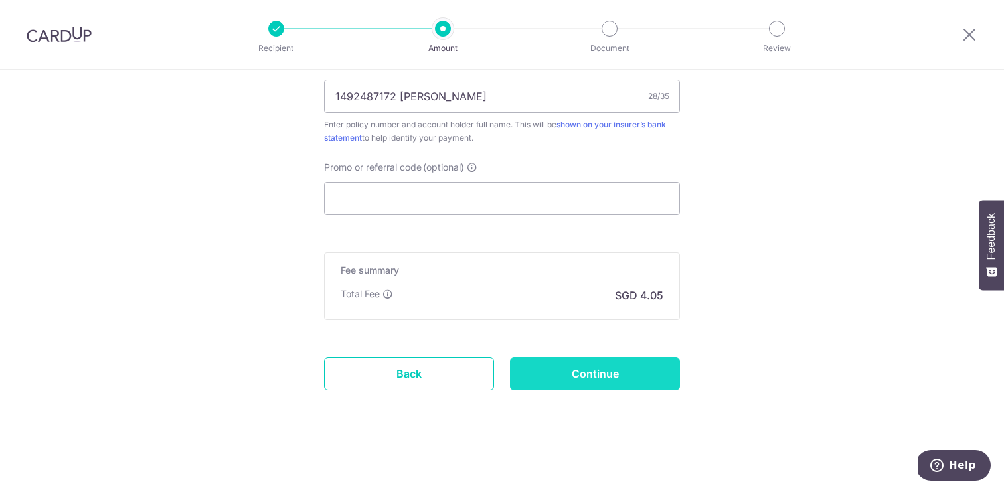
click at [611, 370] on input "Continue" at bounding box center [595, 373] width 170 height 33
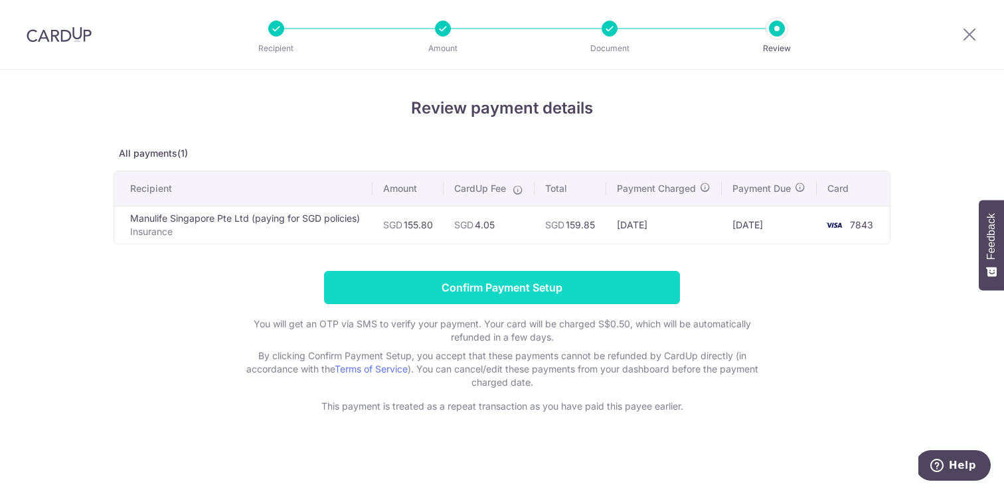
click at [480, 303] on input "Confirm Payment Setup" at bounding box center [502, 287] width 356 height 33
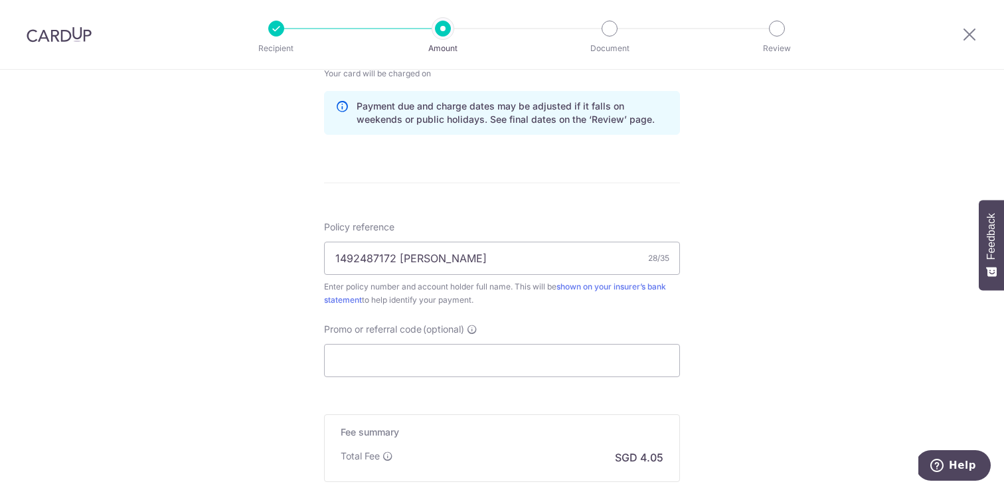
scroll to position [837, 0]
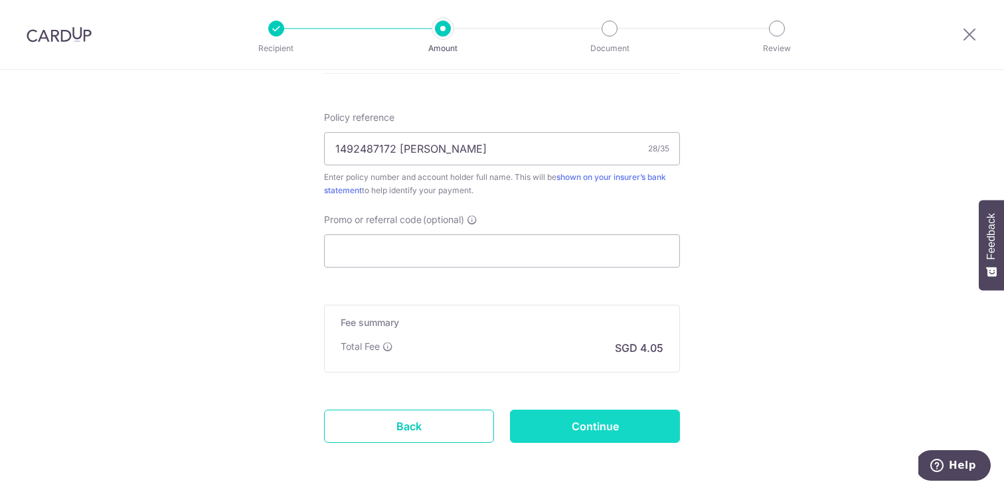
click at [589, 434] on input "Continue" at bounding box center [595, 426] width 170 height 33
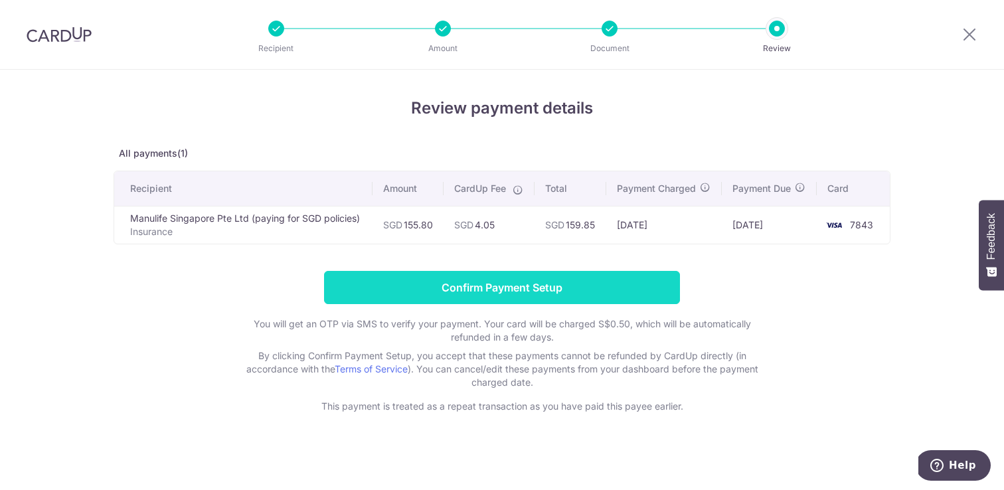
click at [530, 304] on input "Confirm Payment Setup" at bounding box center [502, 287] width 356 height 33
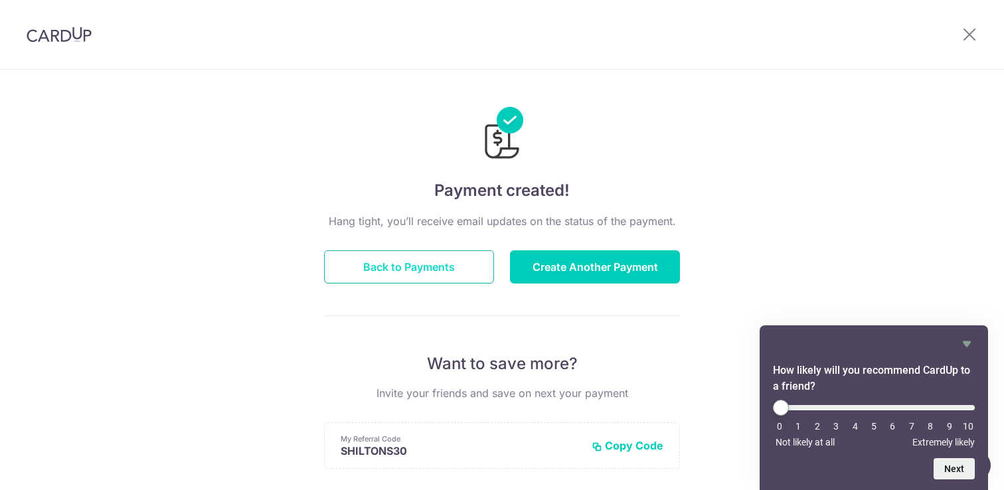
click at [434, 263] on button "Back to Payments" at bounding box center [409, 266] width 170 height 33
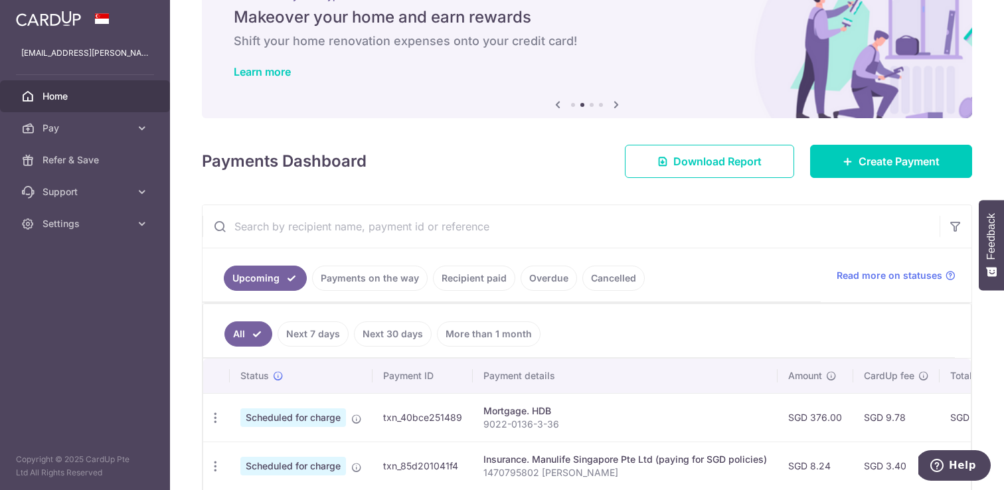
scroll to position [35, 0]
